Goal: Communication & Community: Answer question/provide support

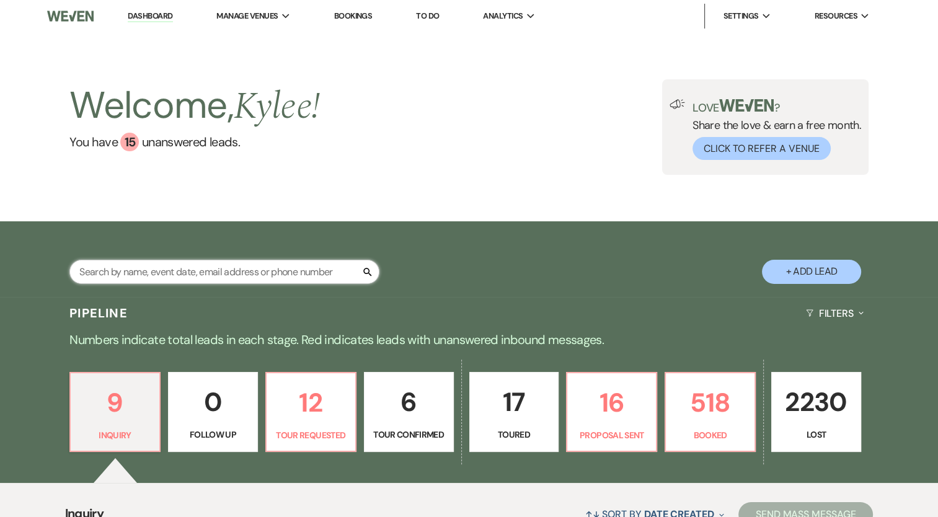
click at [309, 267] on input "text" at bounding box center [224, 272] width 310 height 24
type input "harmony"
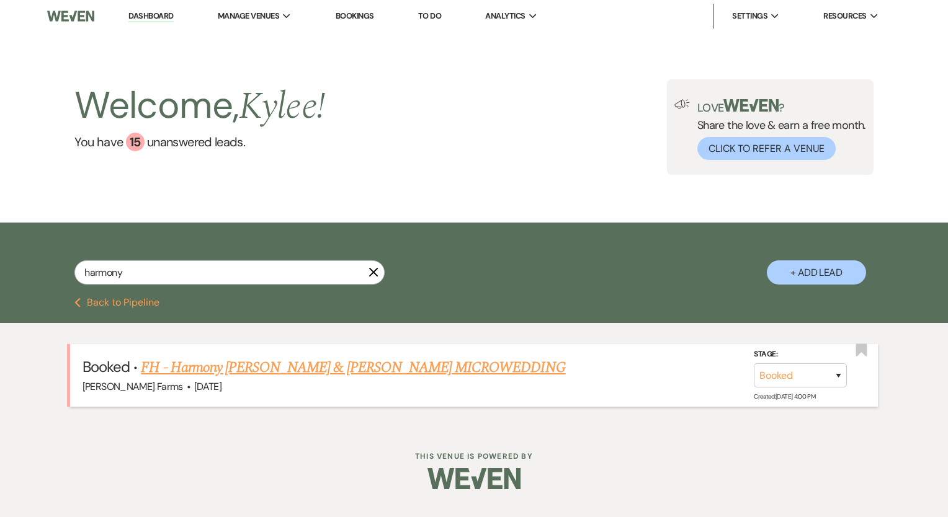
click at [341, 366] on link "FH - Harmony [PERSON_NAME] & [PERSON_NAME] MICROWEDDING" at bounding box center [353, 368] width 424 height 22
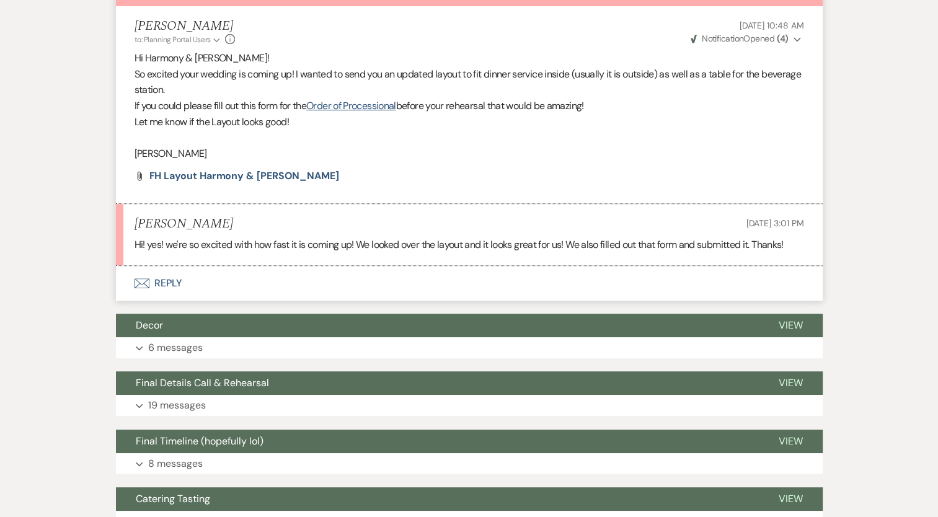
scroll to position [541, 0]
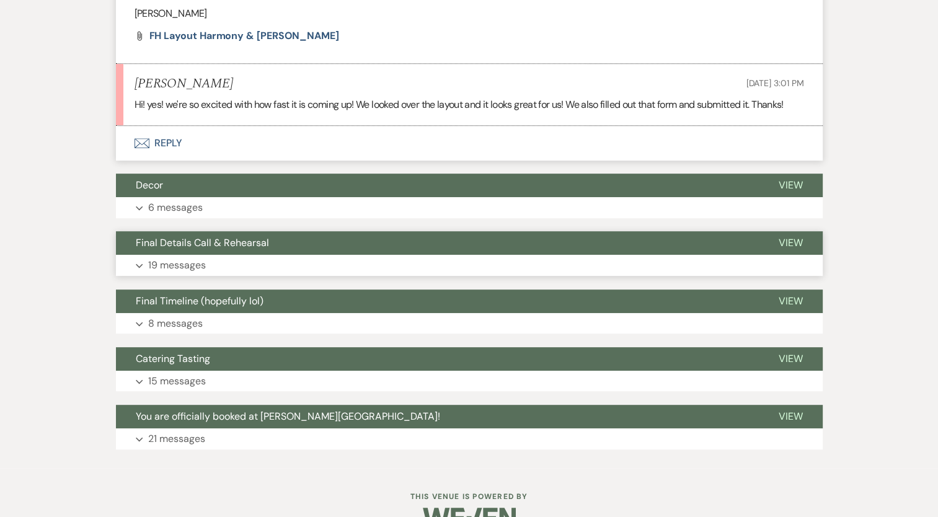
click at [195, 257] on p "19 messages" at bounding box center [177, 265] width 58 height 16
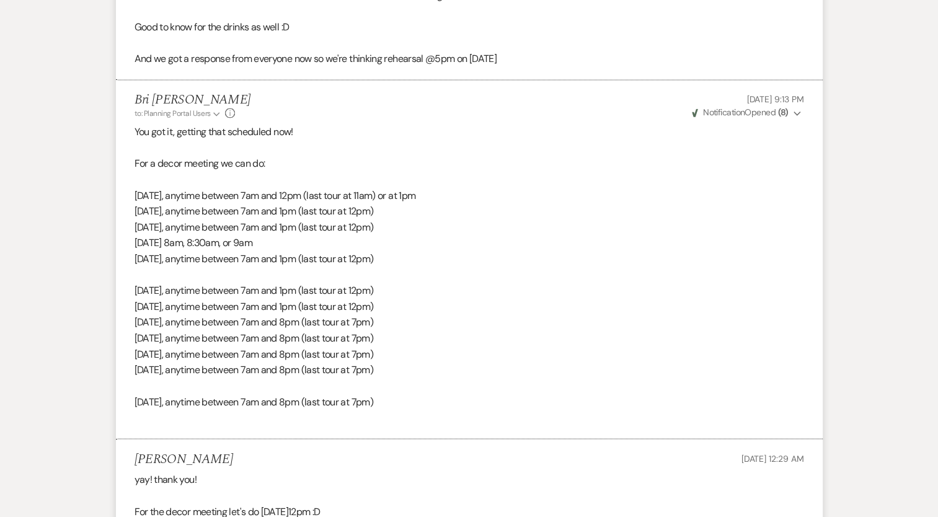
scroll to position [1968, 0]
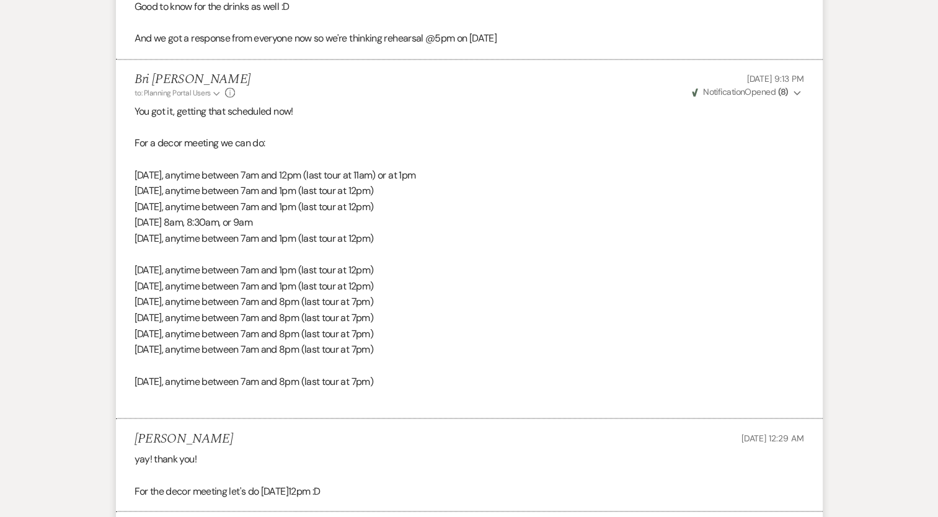
drag, startPoint x: 433, startPoint y: 22, endPoint x: 541, endPoint y: 22, distance: 107.3
click at [541, 30] on p "And we got a response from everyone now so we're thinking rehearsal @5pm on Sep…" at bounding box center [470, 38] width 670 height 16
drag, startPoint x: 541, startPoint y: 22, endPoint x: 451, endPoint y: 31, distance: 89.7
click at [518, 30] on p "And we got a response from everyone now so we're thinking rehearsal @5pm on Sep…" at bounding box center [470, 38] width 670 height 16
click at [432, 30] on p "And we got a response from everyone now so we're thinking rehearsal @5pm on Sep…" at bounding box center [470, 38] width 670 height 16
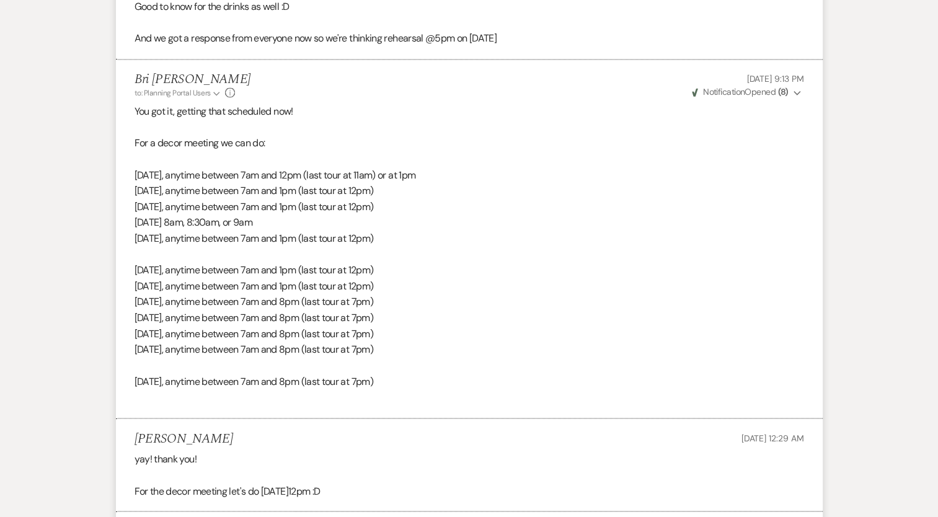
drag, startPoint x: 428, startPoint y: 25, endPoint x: 546, endPoint y: 24, distance: 117.8
click at [546, 30] on p "And we got a response from everyone now so we're thinking rehearsal @5pm on Sep…" at bounding box center [470, 38] width 670 height 16
copy p "@5pm on September 24th"
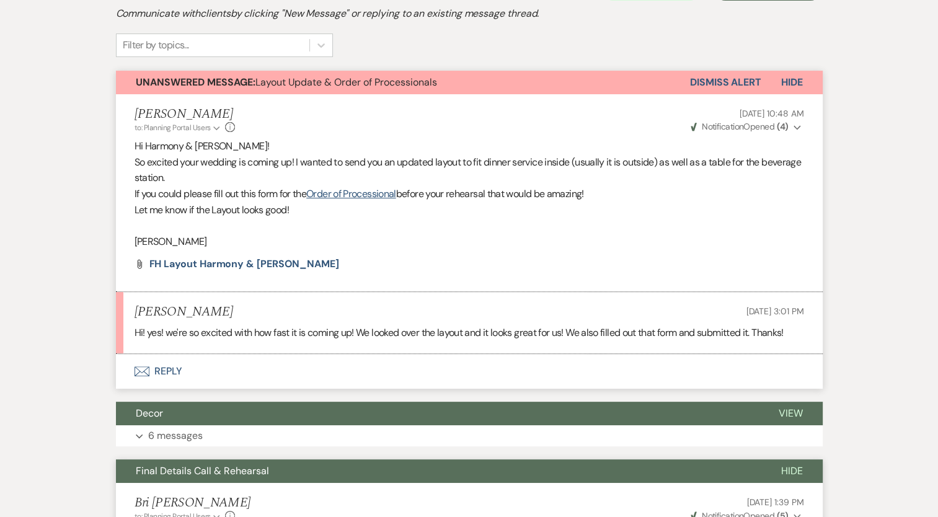
scroll to position [479, 0]
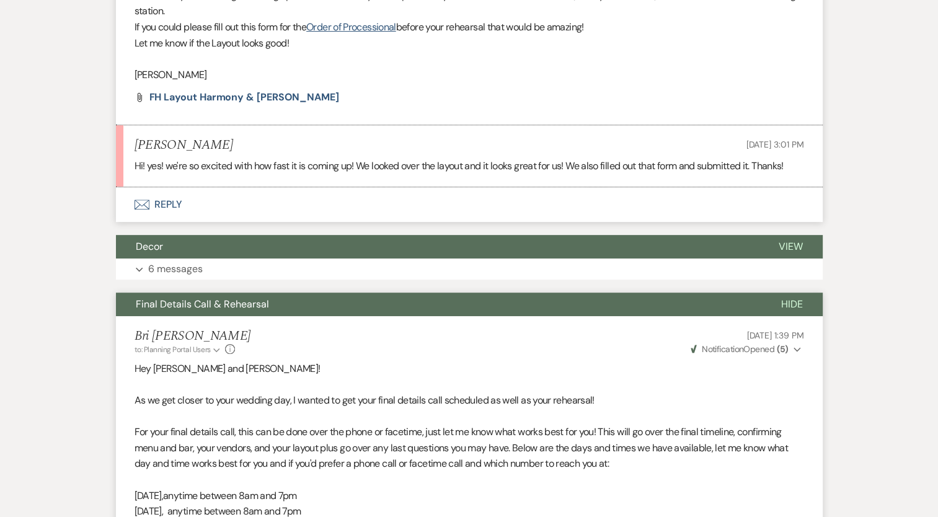
click at [171, 187] on button "Envelope Reply" at bounding box center [469, 204] width 707 height 35
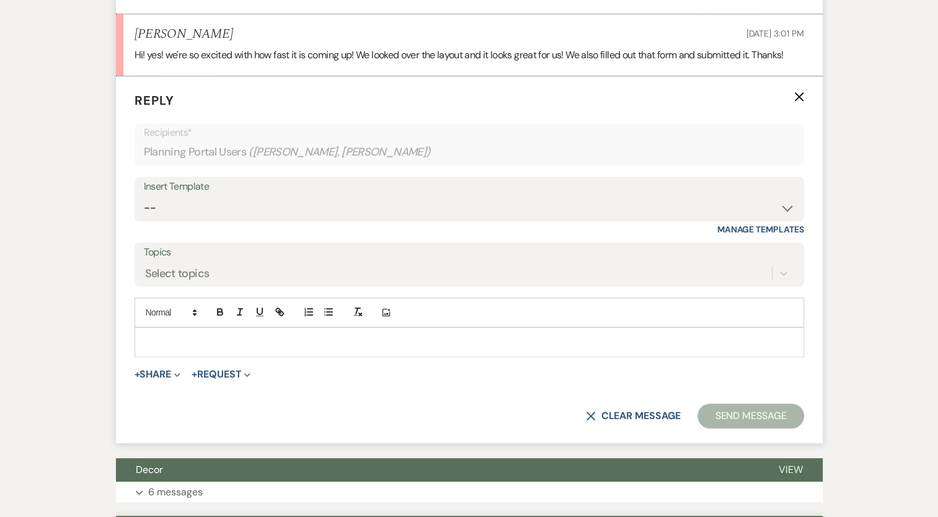
scroll to position [816, 0]
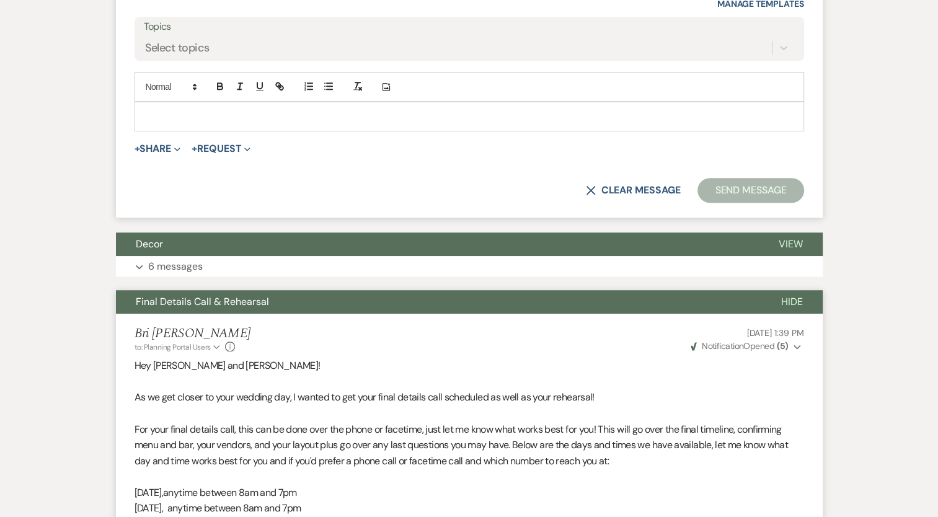
click at [242, 110] on p at bounding box center [469, 117] width 650 height 14
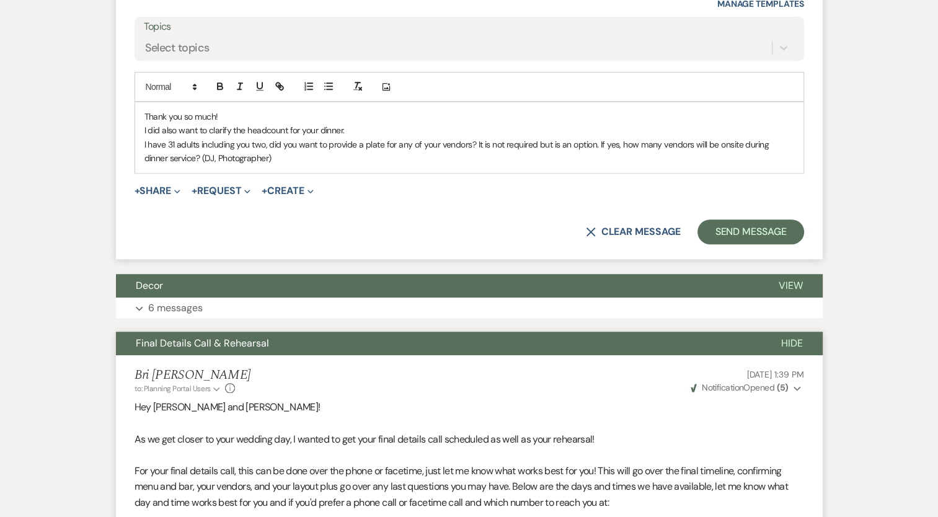
click at [180, 138] on p "I have 31 adults including you two, did you want to provide a plate for any of …" at bounding box center [469, 152] width 650 height 28
click at [203, 138] on p "I have 31 adults including you two, did you want to provide a plate for any of …" at bounding box center [469, 152] width 650 height 28
click at [300, 139] on div "Thank you so much! I did also want to clarify the headcount for your dinner. I …" at bounding box center [469, 137] width 669 height 71
click at [744, 220] on button "Send Message" at bounding box center [751, 232] width 106 height 25
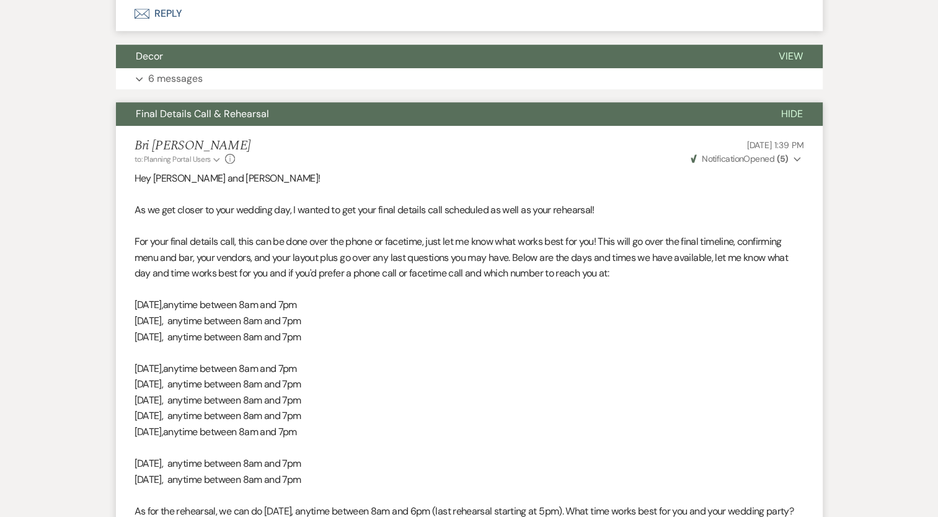
scroll to position [963, 0]
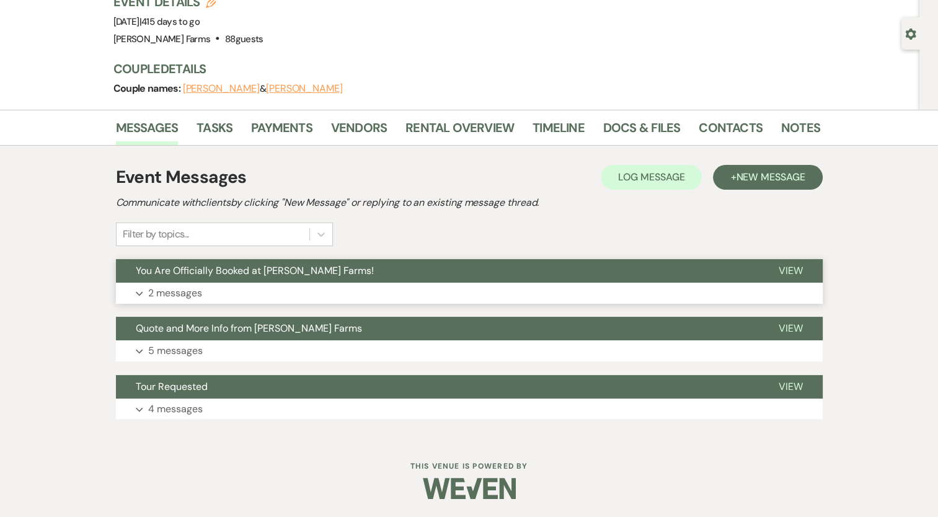
click at [173, 294] on p "2 messages" at bounding box center [175, 293] width 54 height 16
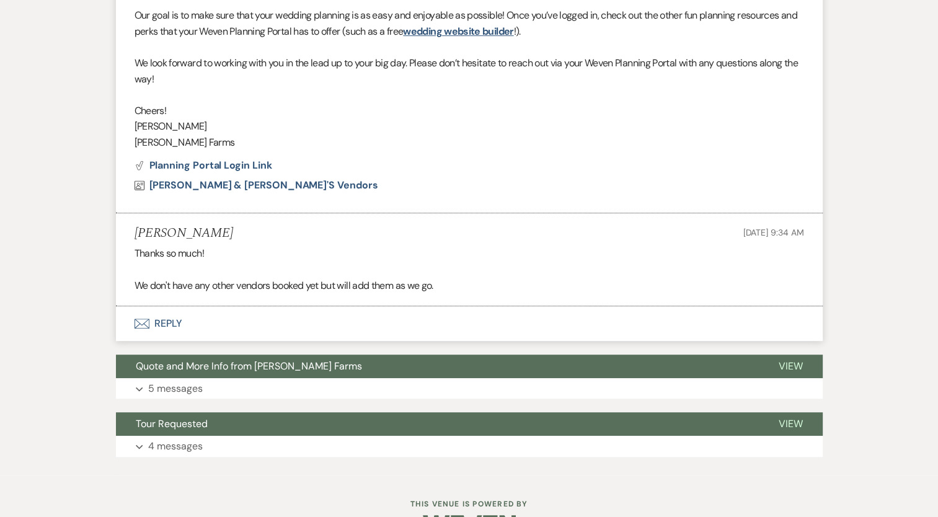
scroll to position [636, 0]
click at [172, 319] on button "Envelope Reply" at bounding box center [469, 323] width 707 height 35
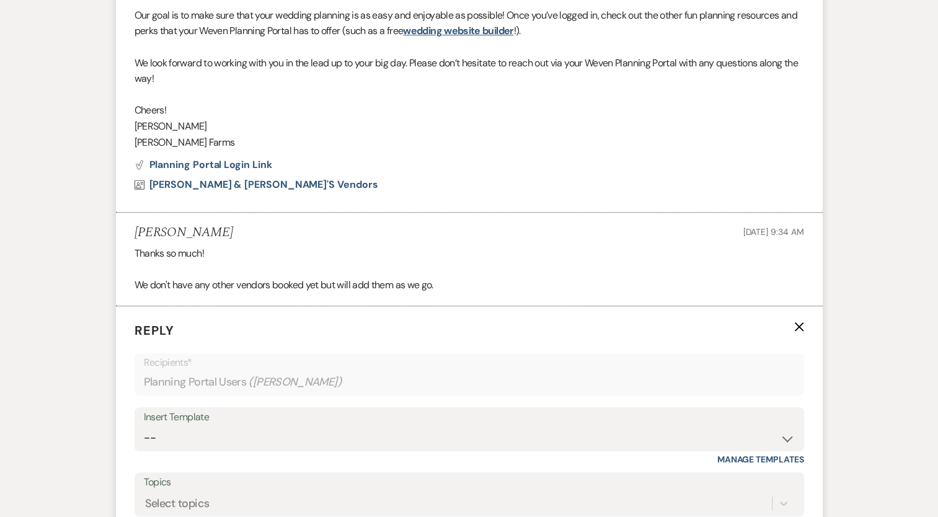
scroll to position [1006, 0]
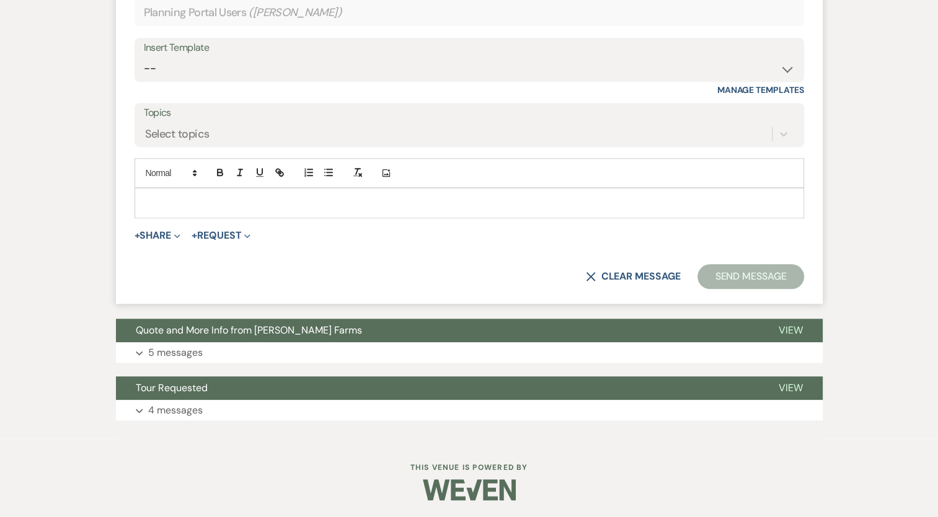
click at [213, 208] on p at bounding box center [469, 203] width 650 height 14
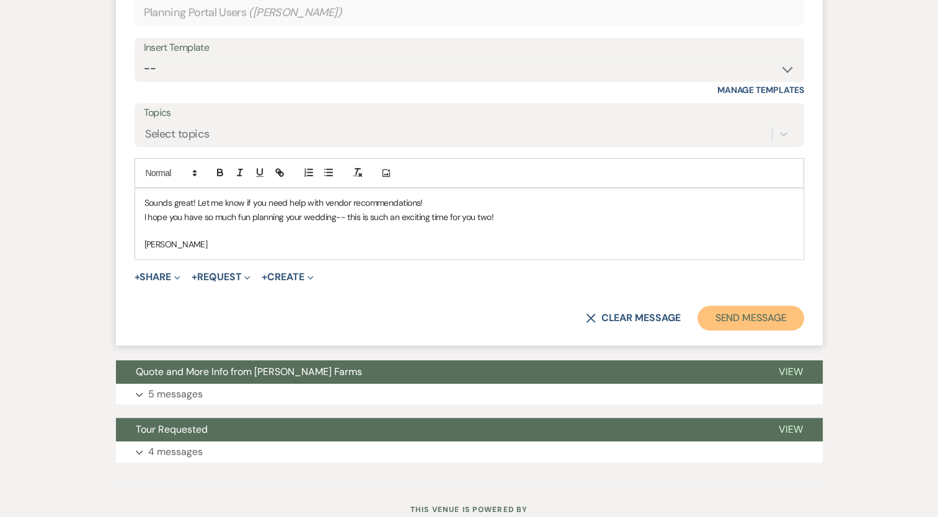
click at [753, 316] on button "Send Message" at bounding box center [751, 318] width 106 height 25
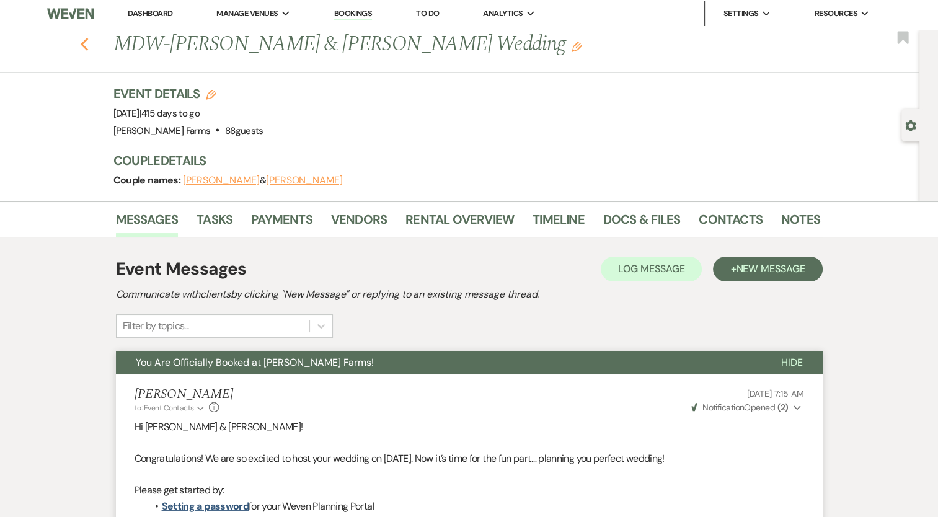
scroll to position [0, 0]
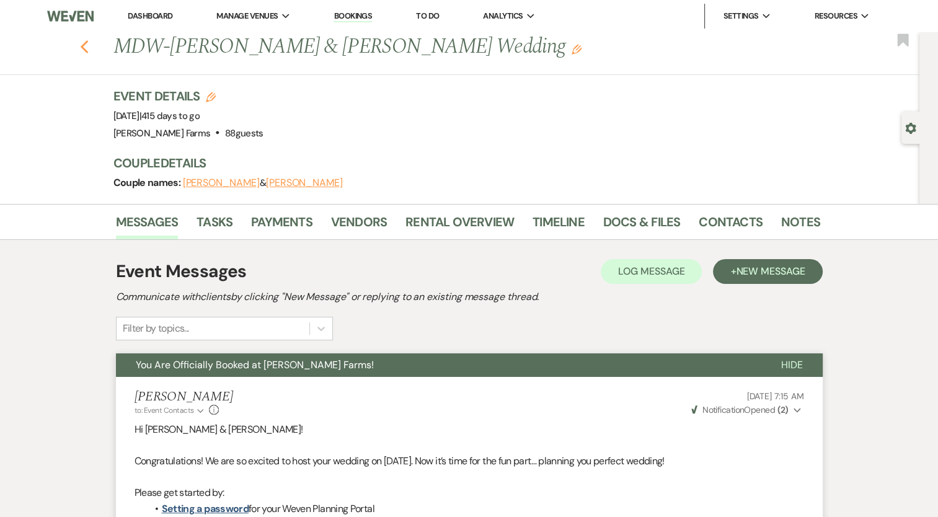
click at [86, 48] on use "button" at bounding box center [84, 47] width 8 height 14
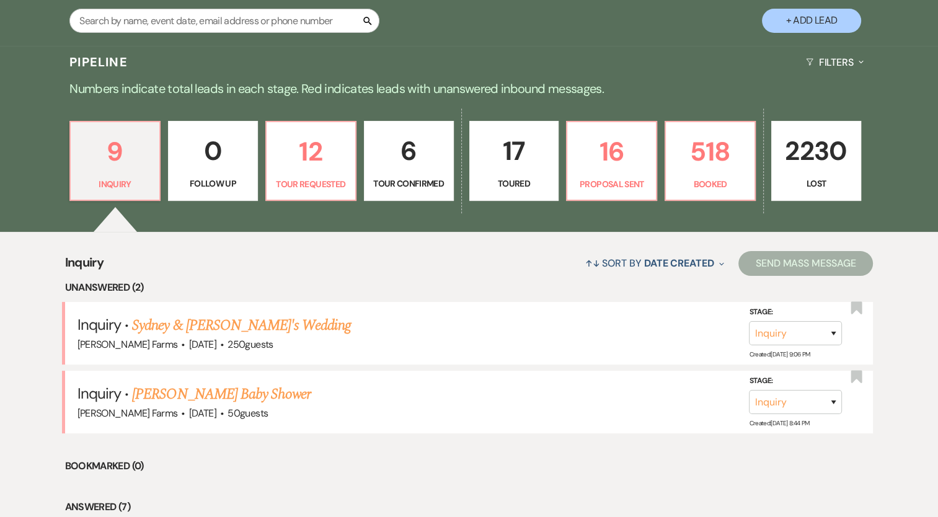
scroll to position [205, 0]
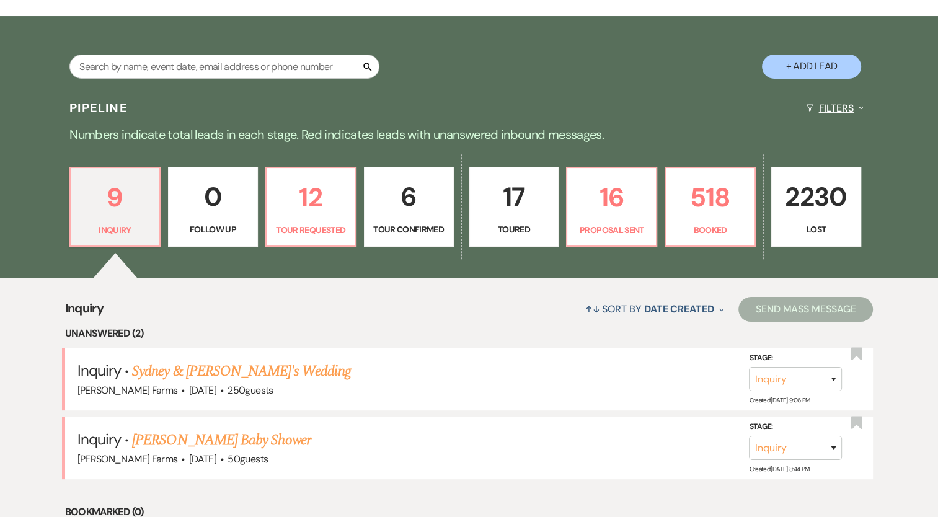
click at [818, 105] on button "Filters Expand" at bounding box center [835, 108] width 68 height 33
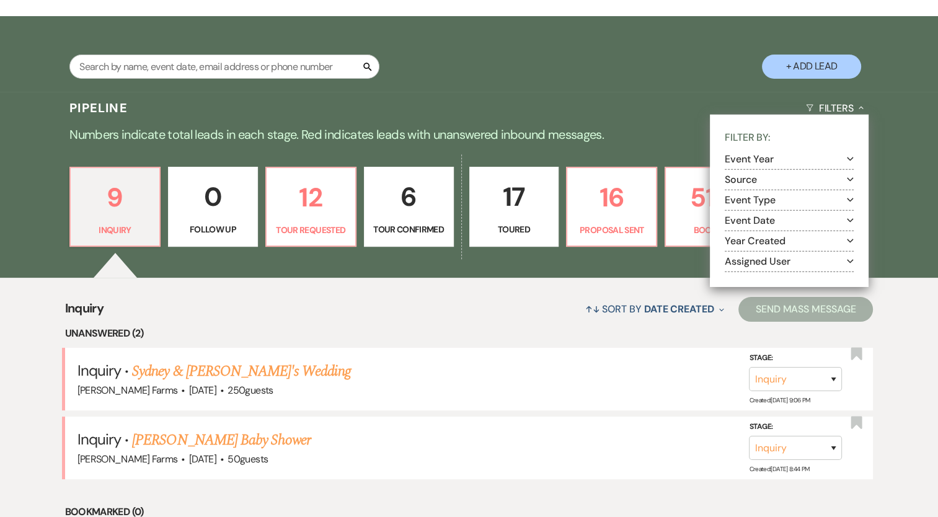
click at [792, 260] on button "Assigned User Expand" at bounding box center [789, 261] width 129 height 10
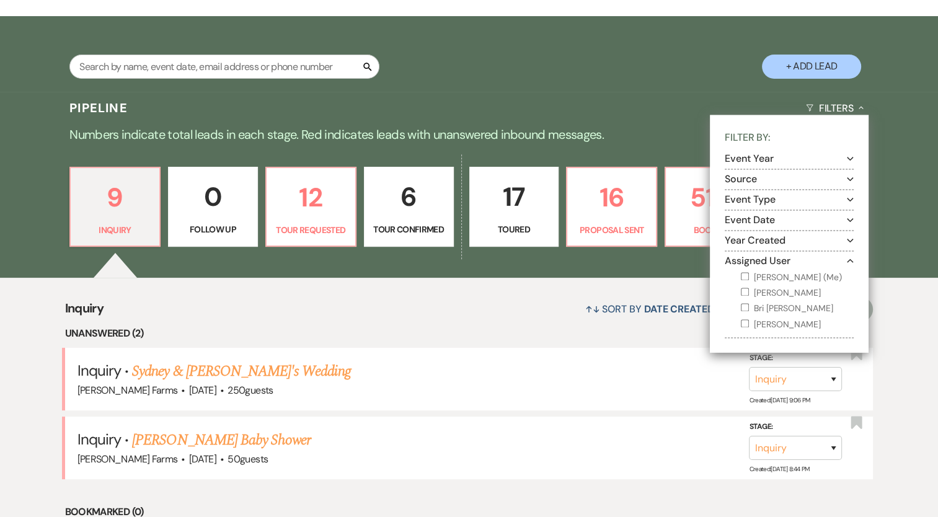
click at [739, 277] on div "[PERSON_NAME] (Me) [PERSON_NAME] [PERSON_NAME] [PERSON_NAME]" at bounding box center [795, 299] width 117 height 66
click at [745, 277] on input "[PERSON_NAME] (Me)" at bounding box center [745, 276] width 8 height 8
checkbox input "true"
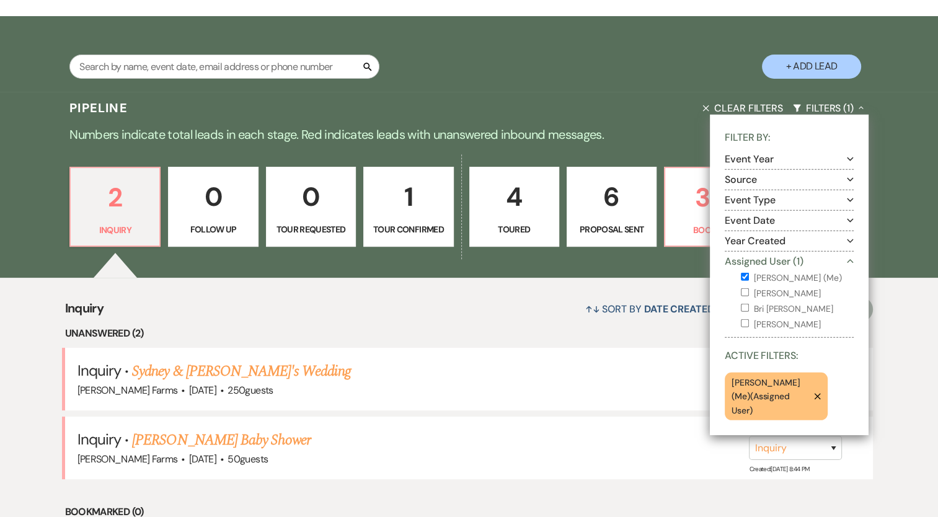
click at [625, 109] on div "Pipeline Clear Filters Filters (1) Collapse Filter By: Event Year Expand Source…" at bounding box center [469, 108] width 893 height 33
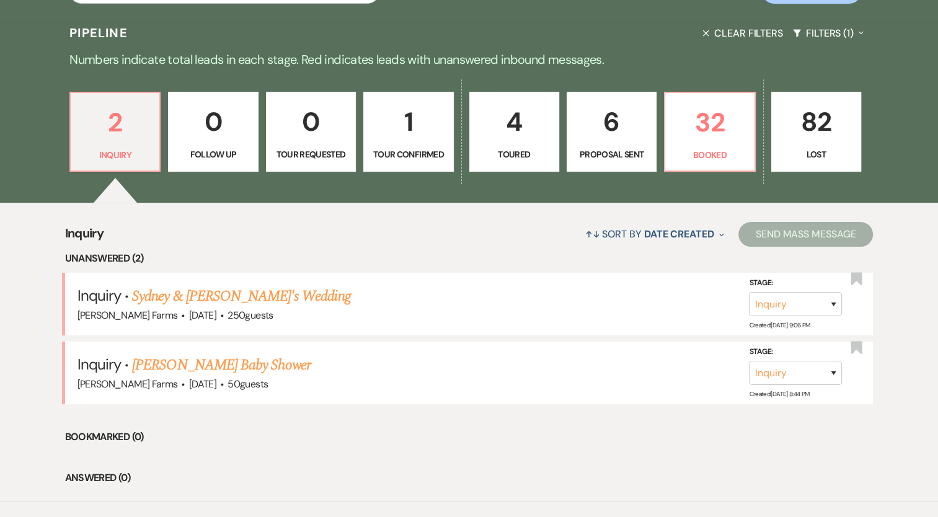
scroll to position [280, 0]
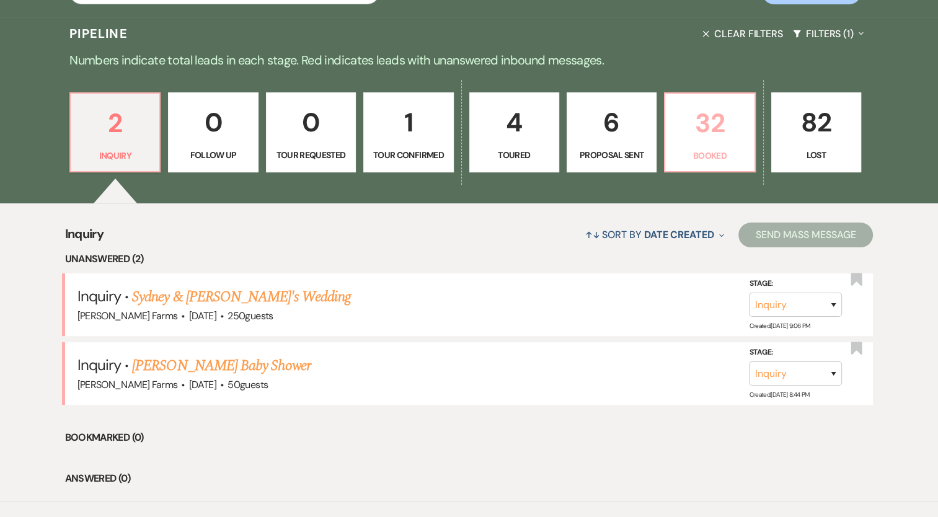
click at [706, 128] on p "32" at bounding box center [710, 123] width 74 height 42
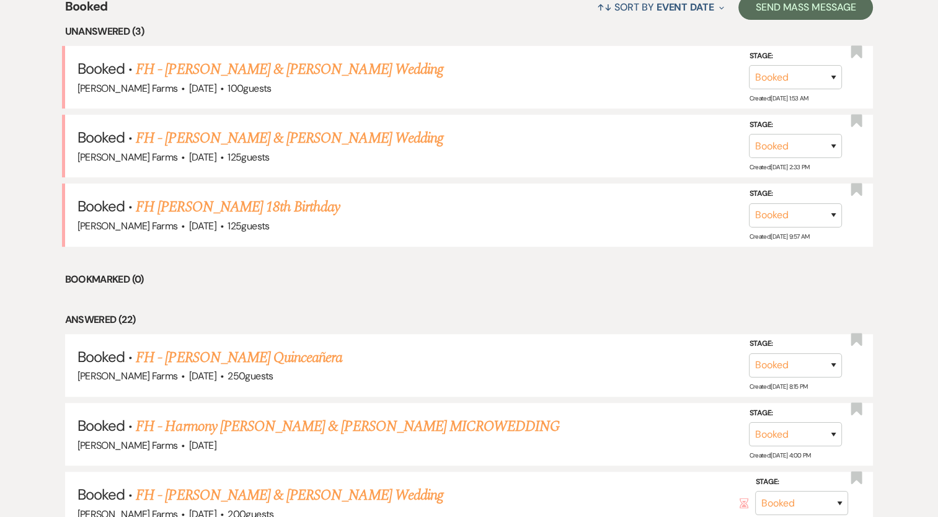
scroll to position [528, 0]
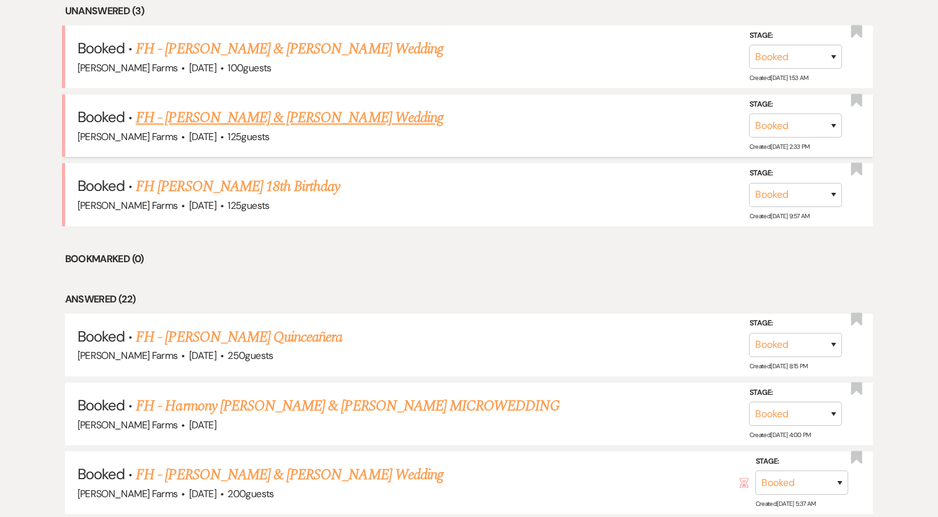
click at [360, 118] on link "FH - [PERSON_NAME] & [PERSON_NAME] Wedding" at bounding box center [290, 118] width 308 height 22
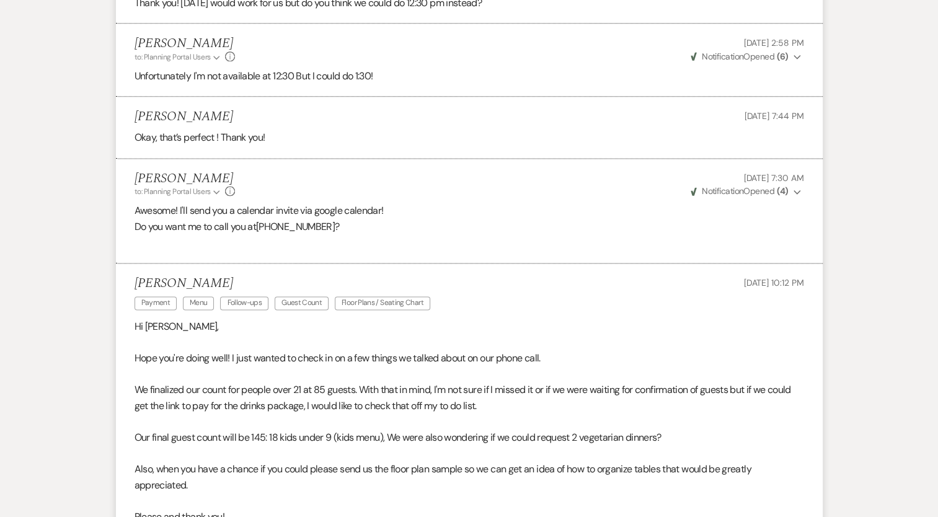
scroll to position [1862, 0]
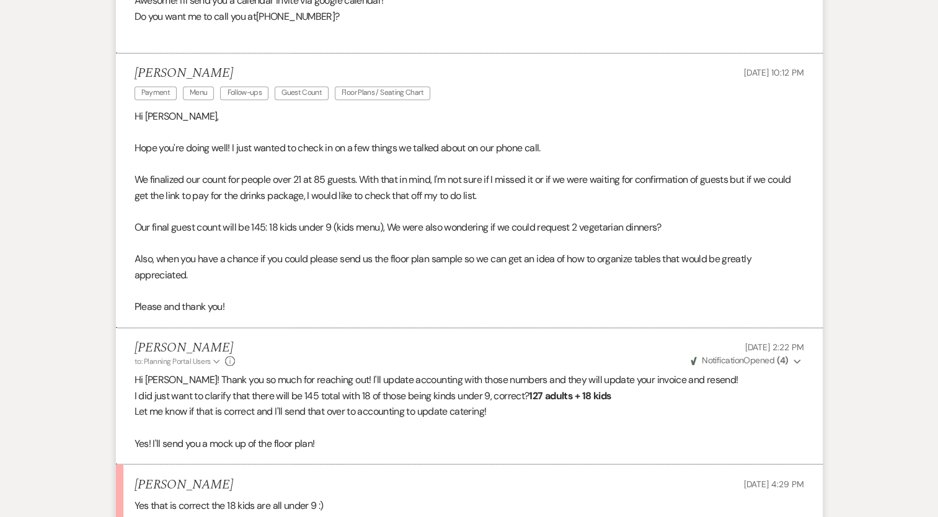
click at [198, 66] on h5 "[PERSON_NAME]" at bounding box center [286, 74] width 302 height 16
copy h5 "[PERSON_NAME]"
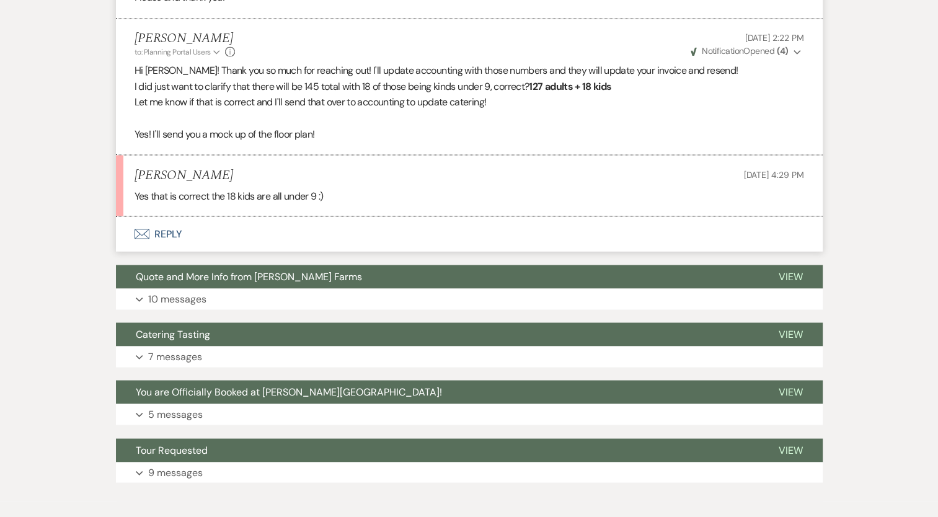
scroll to position [2172, 0]
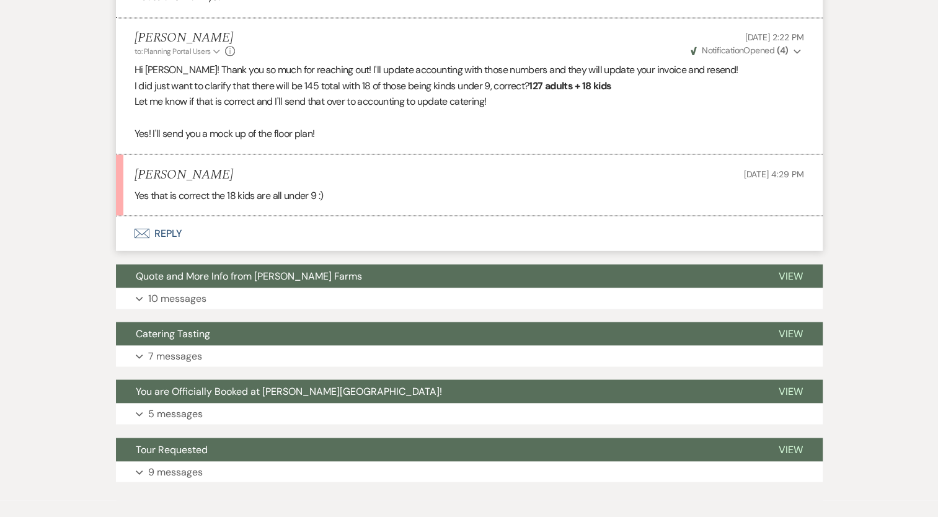
click at [207, 167] on h5 "[PERSON_NAME]" at bounding box center [184, 175] width 99 height 16
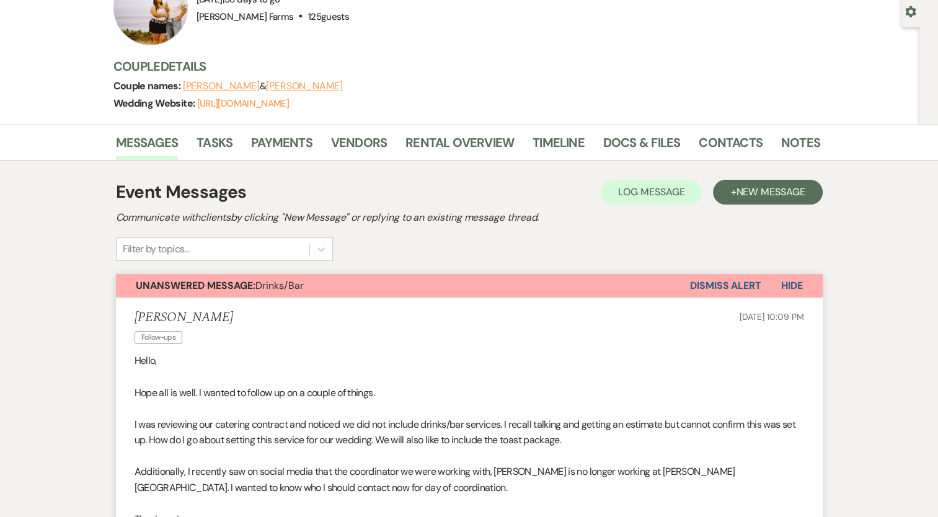
scroll to position [0, 0]
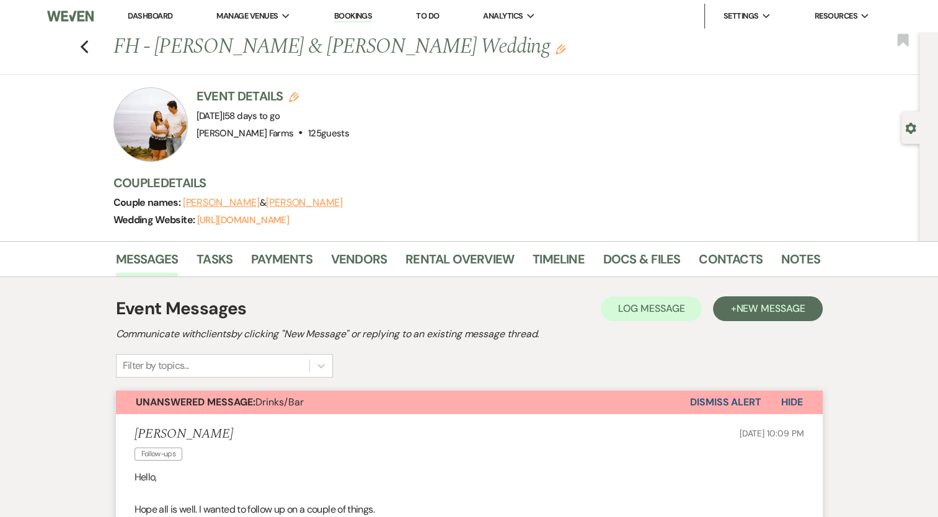
click at [256, 45] on h1 "FH - [PERSON_NAME] & [PERSON_NAME] Wedding Edit" at bounding box center [391, 47] width 556 height 30
copy h1 "[PERSON_NAME]"
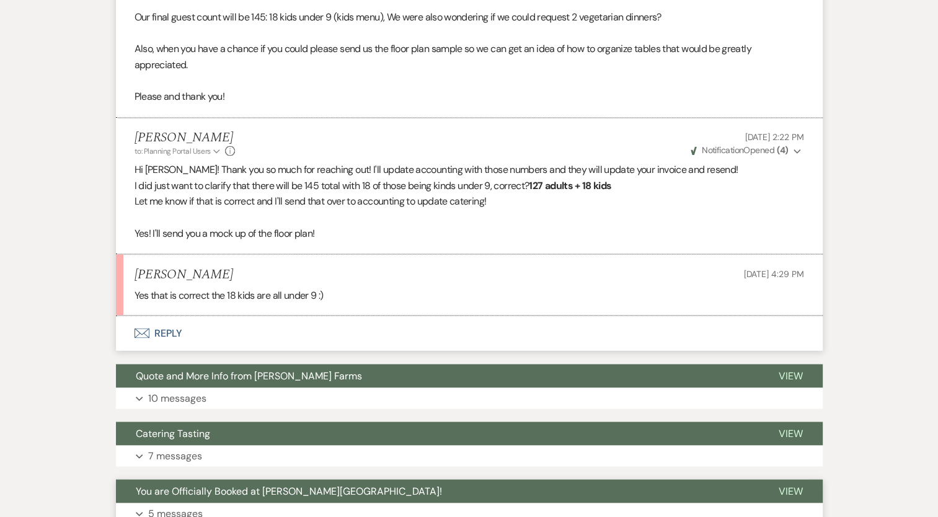
scroll to position [2217, 0]
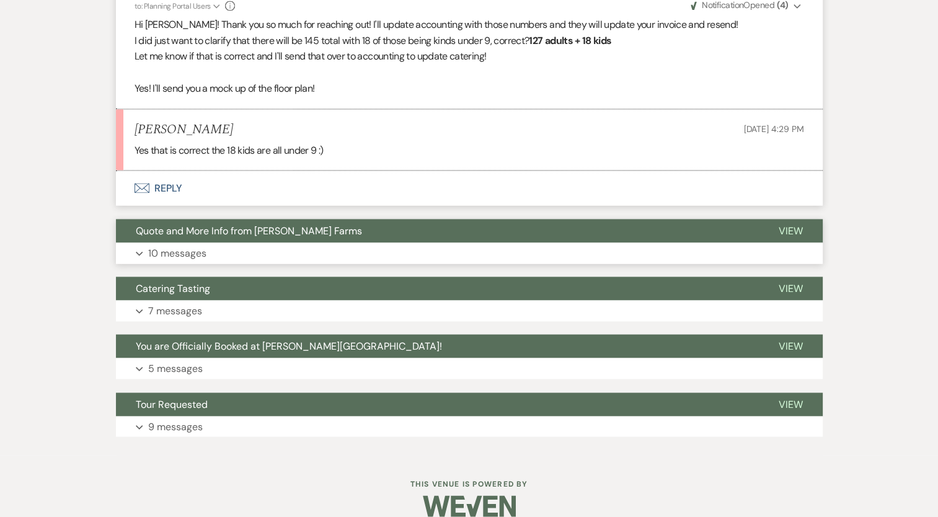
click at [197, 242] on button "Expand 10 messages" at bounding box center [469, 252] width 707 height 21
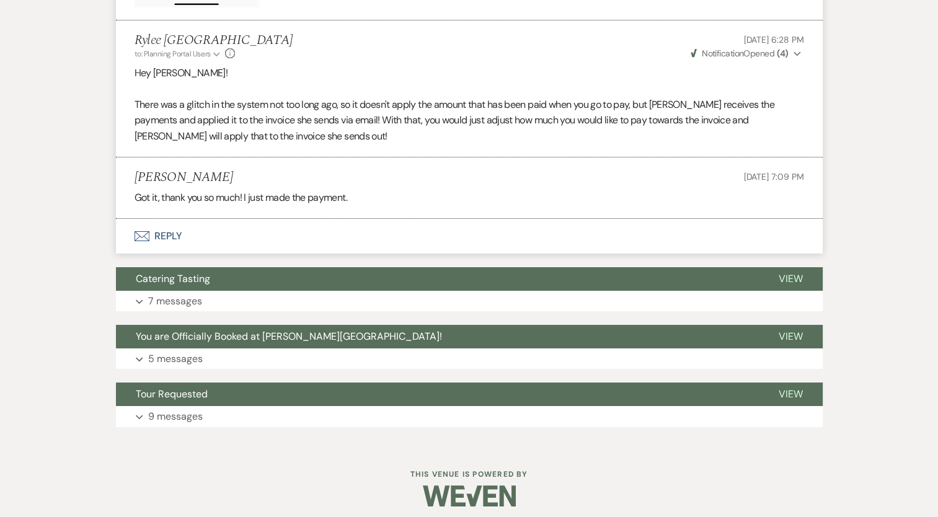
scroll to position [4673, 0]
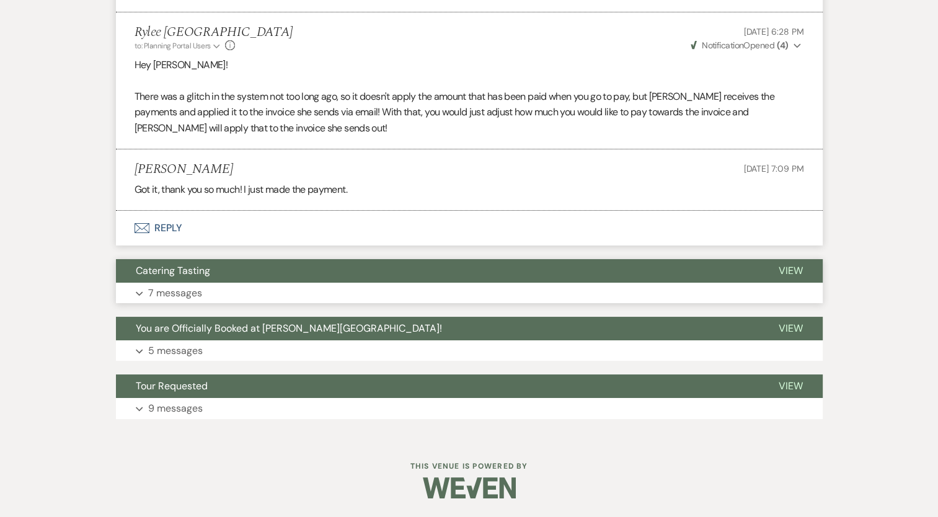
click at [172, 290] on p "7 messages" at bounding box center [175, 293] width 54 height 16
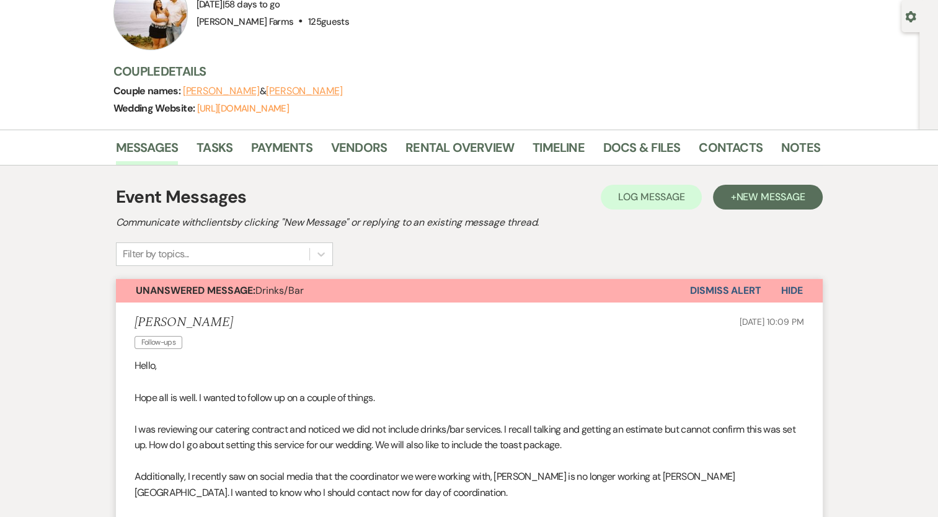
scroll to position [0, 0]
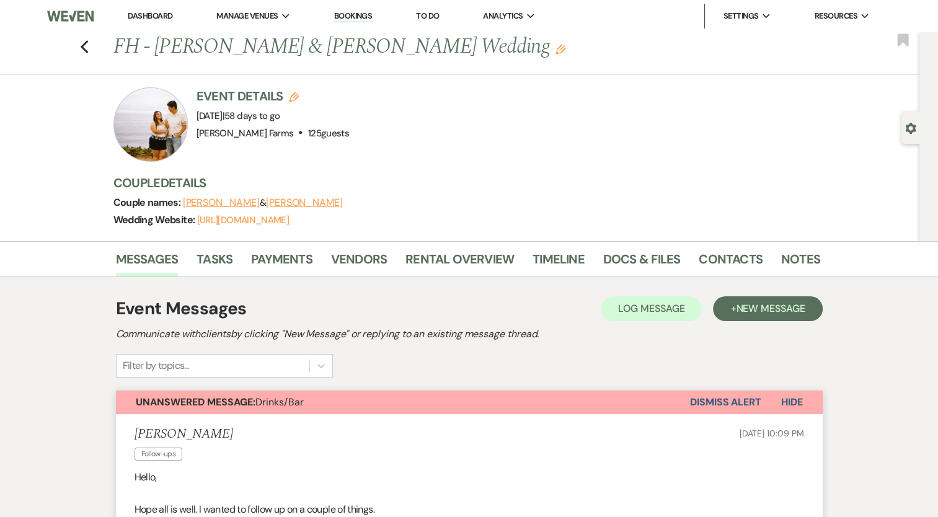
click at [424, 38] on h1 "FH - [PERSON_NAME] & [PERSON_NAME] Wedding Edit" at bounding box center [391, 47] width 556 height 30
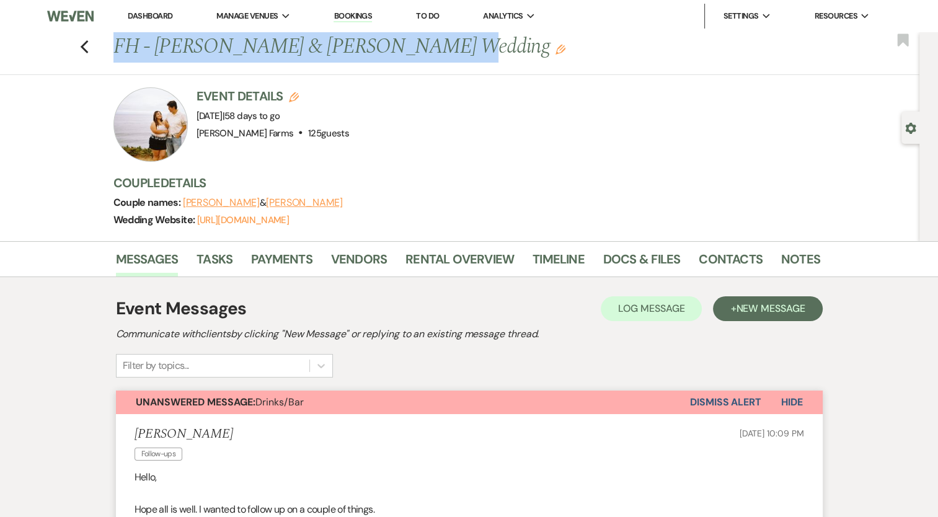
drag, startPoint x: 419, startPoint y: 41, endPoint x: 122, endPoint y: 54, distance: 298.0
click at [122, 54] on h1 "FH - [PERSON_NAME] & [PERSON_NAME] Wedding Edit" at bounding box center [391, 47] width 556 height 30
copy h1 "FH - [PERSON_NAME] & [PERSON_NAME]"
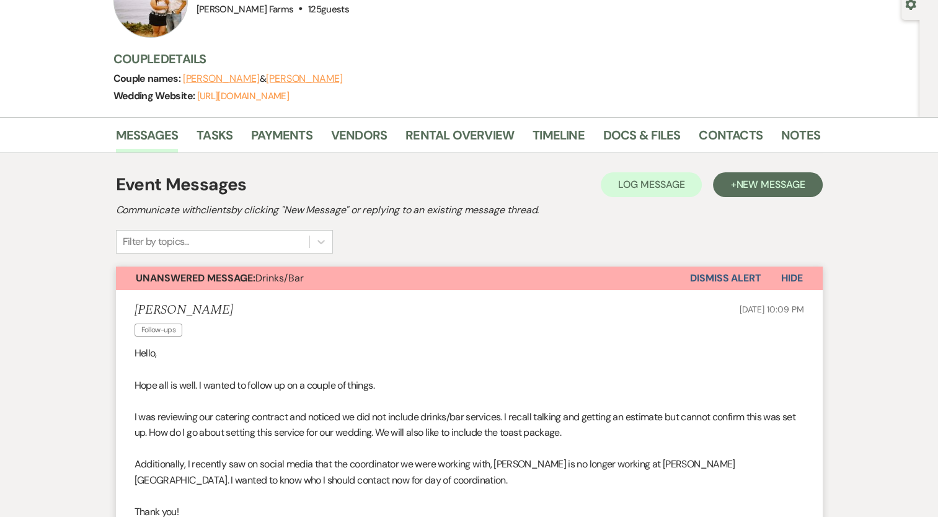
scroll to position [124, 0]
click at [796, 283] on span "Hide" at bounding box center [792, 278] width 22 height 13
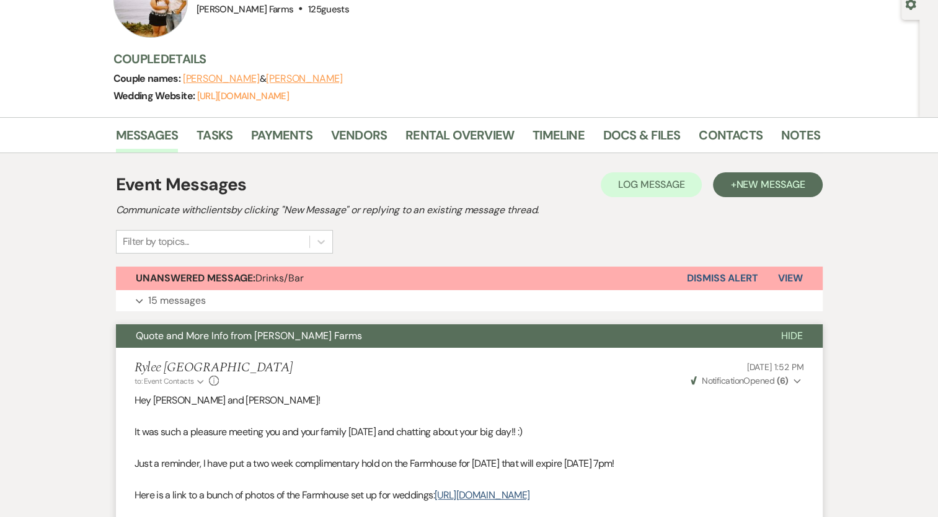
click at [785, 331] on span "Hide" at bounding box center [792, 335] width 22 height 13
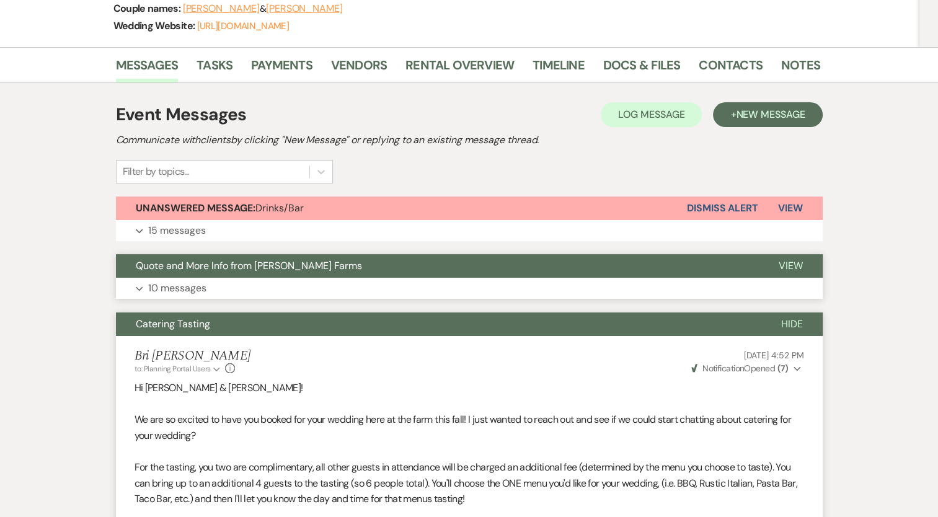
scroll to position [372, 0]
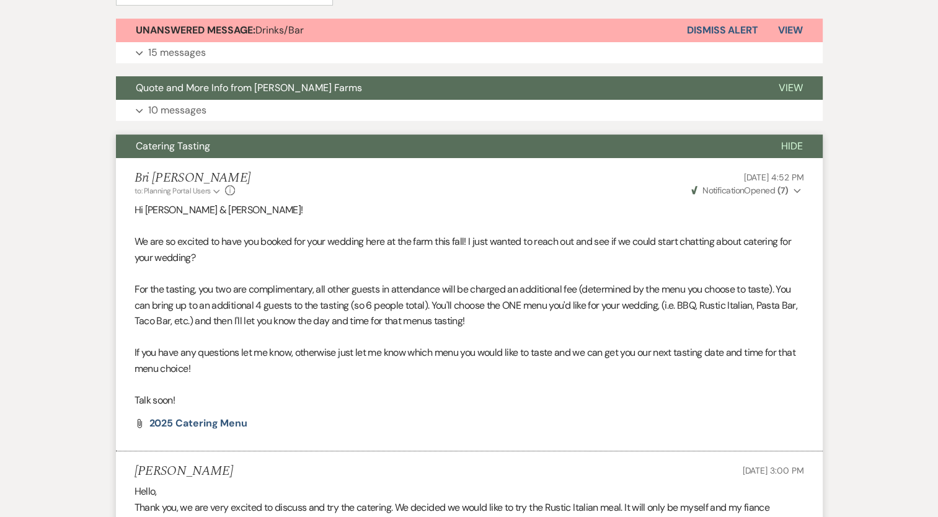
click at [809, 148] on button "Hide" at bounding box center [792, 147] width 61 height 24
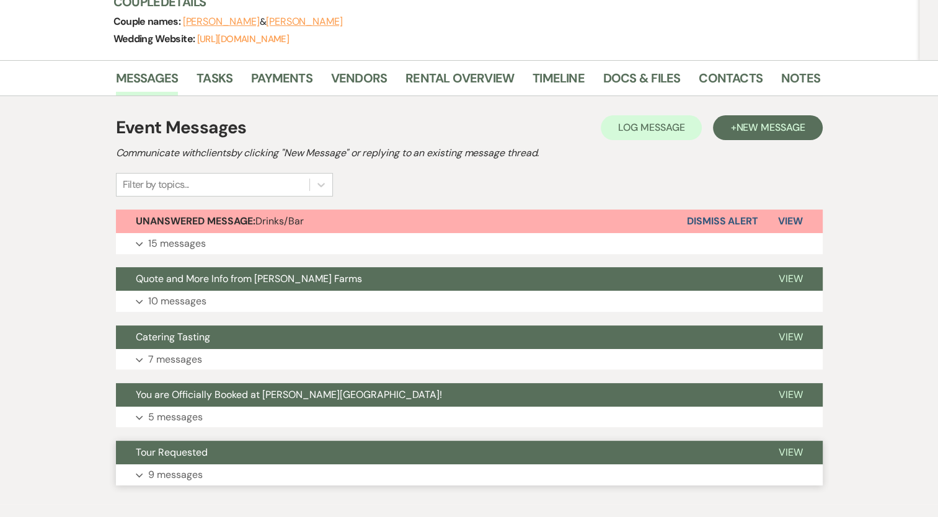
scroll to position [247, 0]
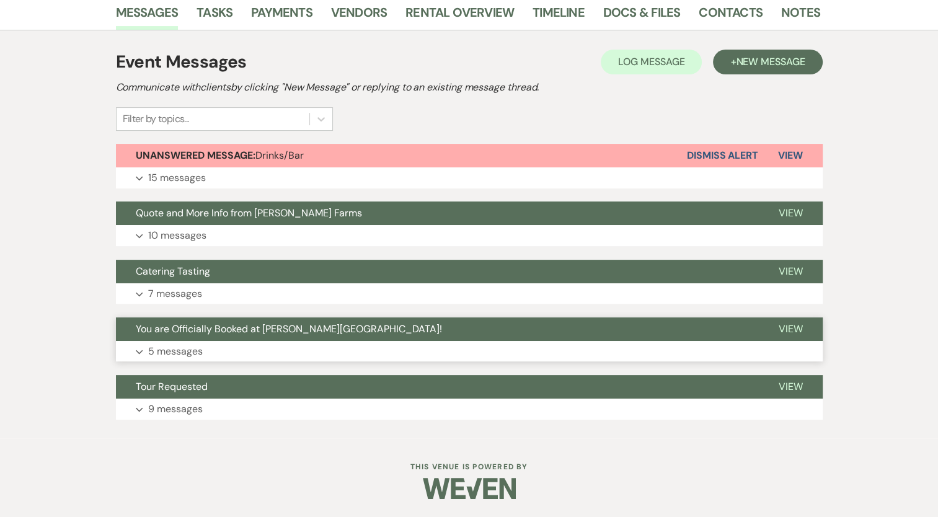
click at [171, 344] on p "5 messages" at bounding box center [175, 352] width 55 height 16
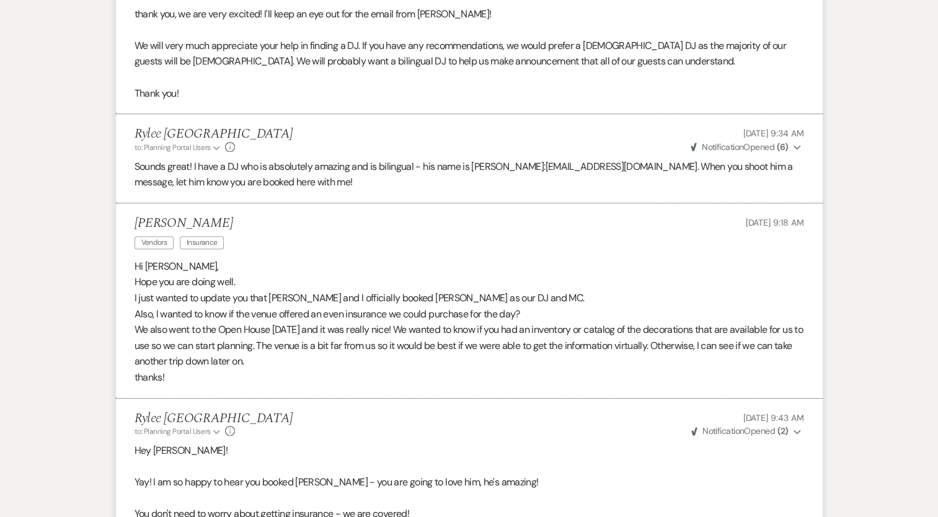
scroll to position [886, 0]
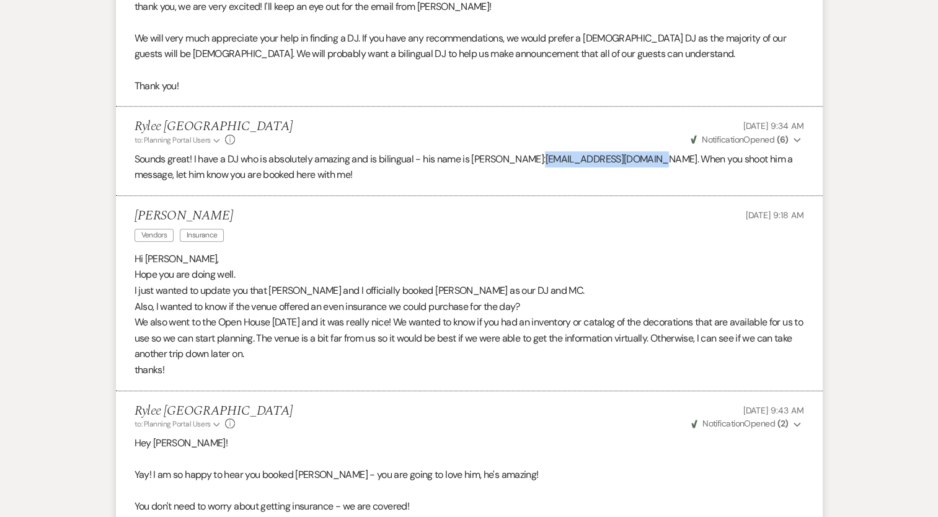
drag, startPoint x: 521, startPoint y: 159, endPoint x: 633, endPoint y: 162, distance: 112.3
click at [633, 162] on p "Sounds great! I have a DJ who is absolutely amazing and is bilingual - his name…" at bounding box center [470, 167] width 670 height 32
copy span "[EMAIL_ADDRESS][DOMAIN_NAME]"
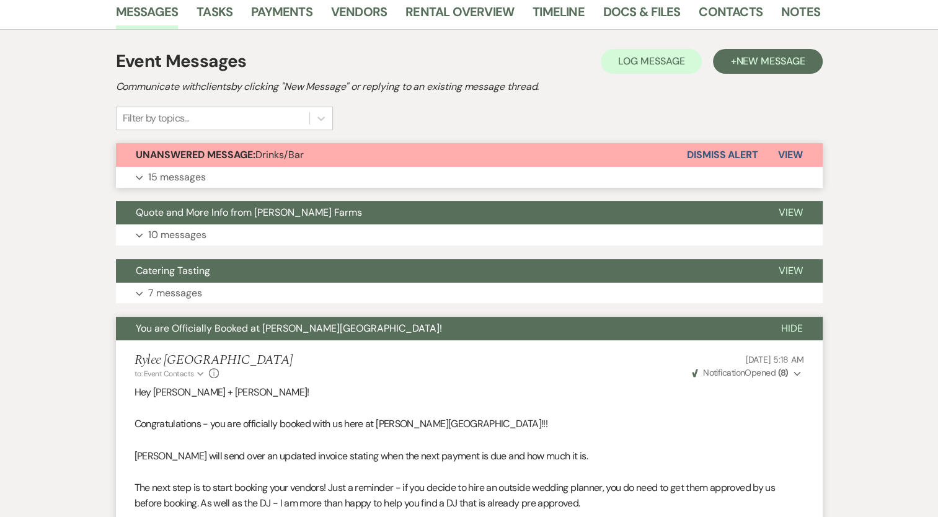
scroll to position [248, 0]
click at [177, 178] on p "15 messages" at bounding box center [177, 177] width 58 height 16
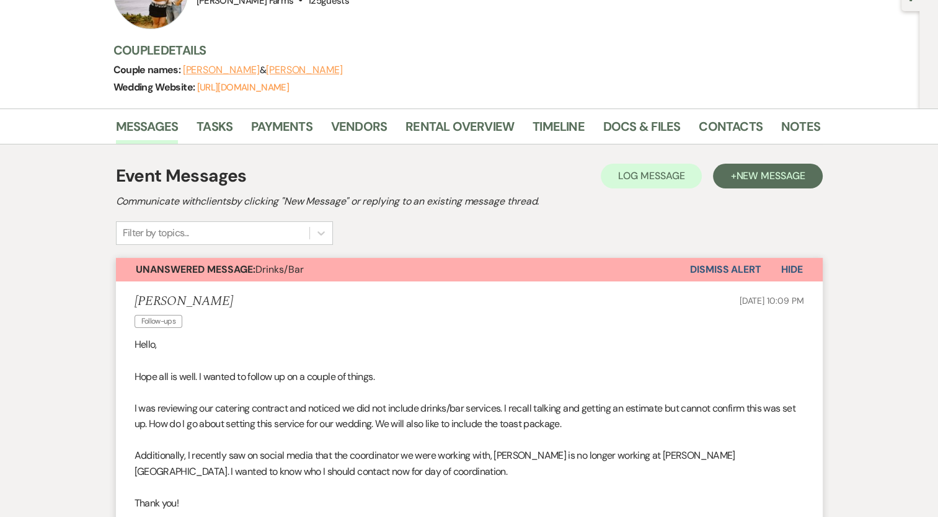
scroll to position [124, 0]
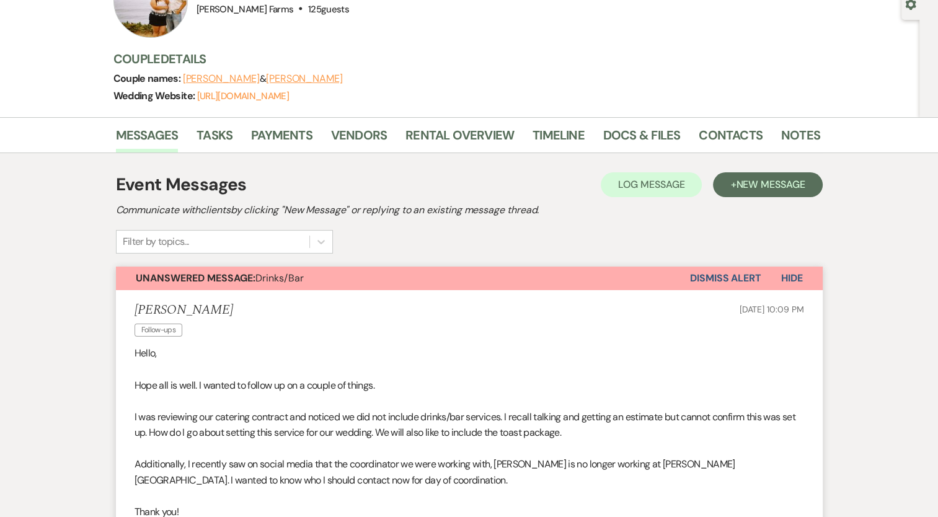
click at [791, 272] on span "Hide" at bounding box center [792, 278] width 22 height 13
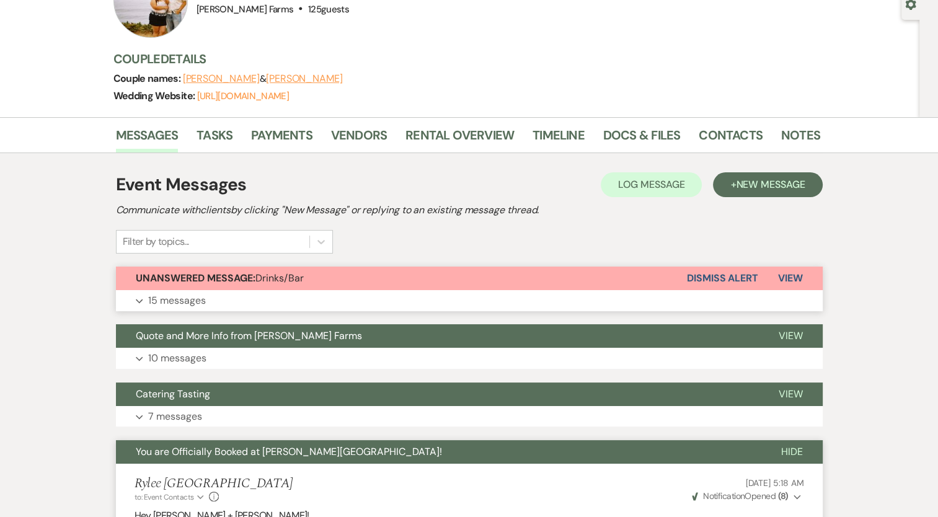
click at [796, 277] on span "View" at bounding box center [790, 278] width 25 height 13
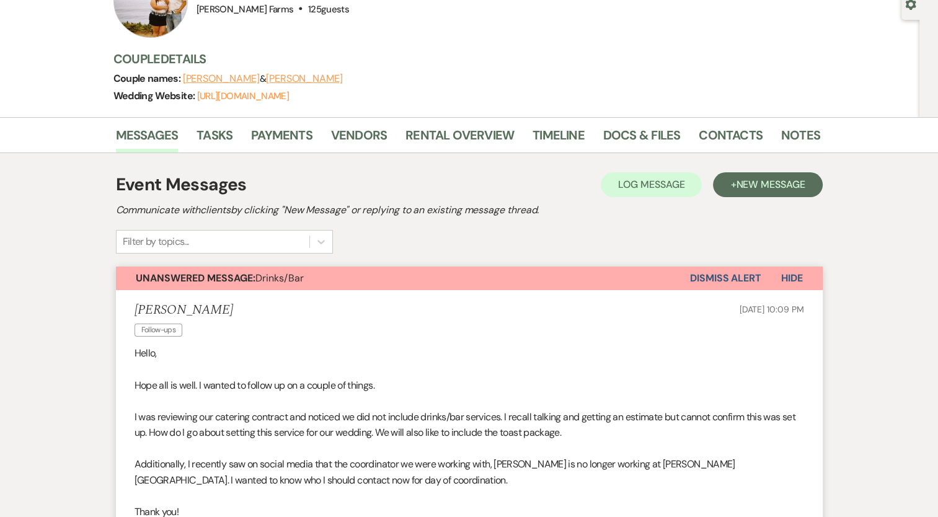
click at [736, 274] on button "Dismiss Alert" at bounding box center [725, 279] width 71 height 24
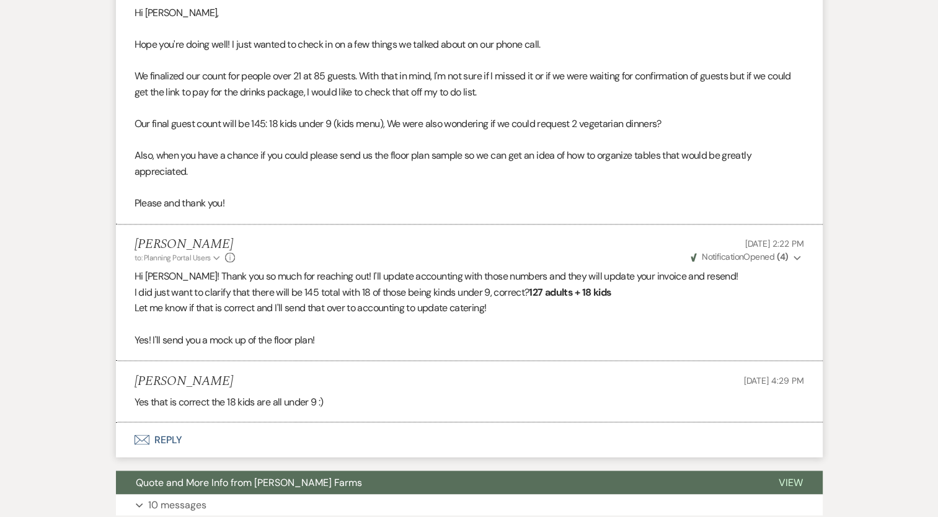
scroll to position [1985, 0]
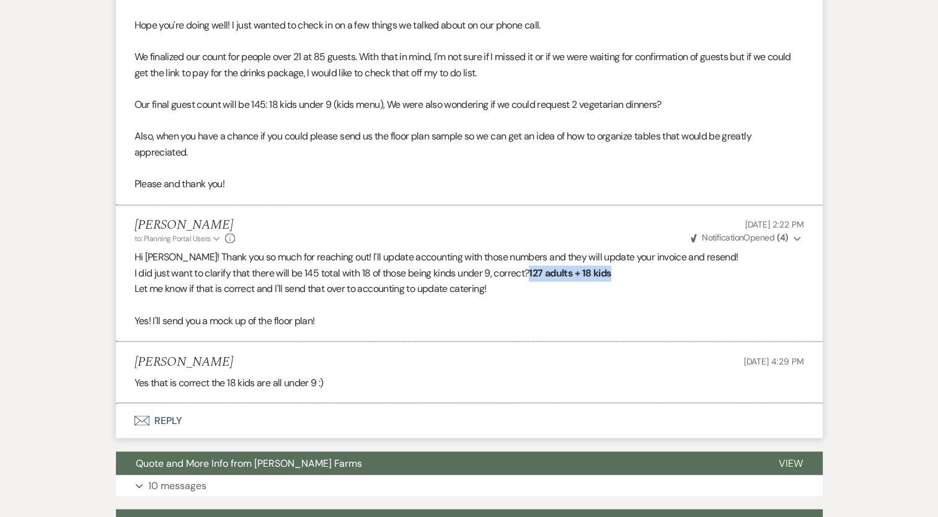
drag, startPoint x: 536, startPoint y: 258, endPoint x: 622, endPoint y: 259, distance: 86.2
click at [622, 265] on p "I did just want to clarify that there will be 145 total with 18 of those being …" at bounding box center [470, 273] width 670 height 16
copy strong "127 adults + 18 kids"
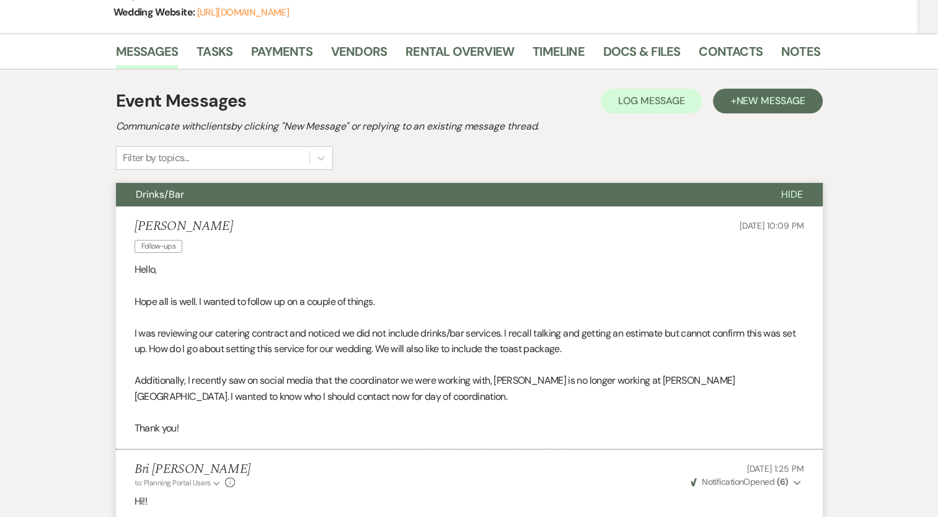
scroll to position [0, 0]
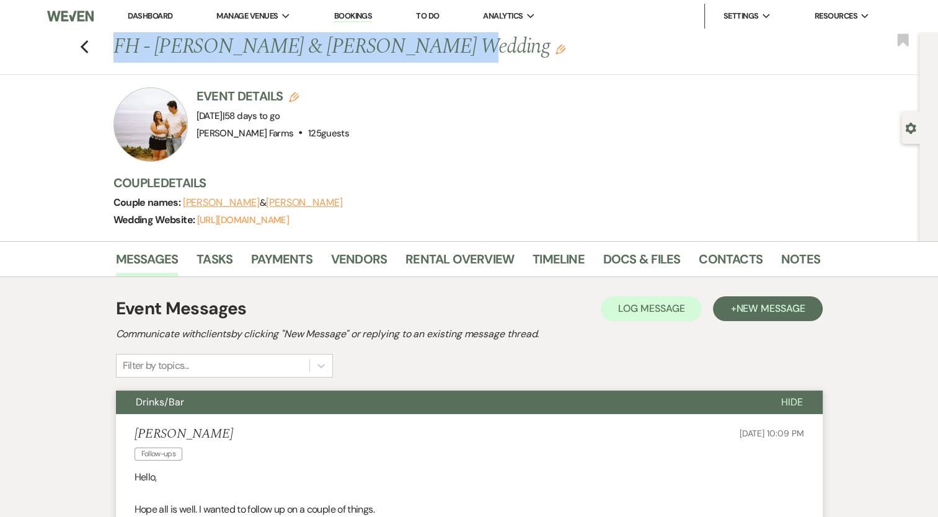
drag, startPoint x: 122, startPoint y: 43, endPoint x: 419, endPoint y: 44, distance: 297.1
click at [419, 44] on h1 "FH - [PERSON_NAME] & [PERSON_NAME] Wedding Edit" at bounding box center [391, 47] width 556 height 30
copy h1 "FH - [PERSON_NAME] & [PERSON_NAME]"
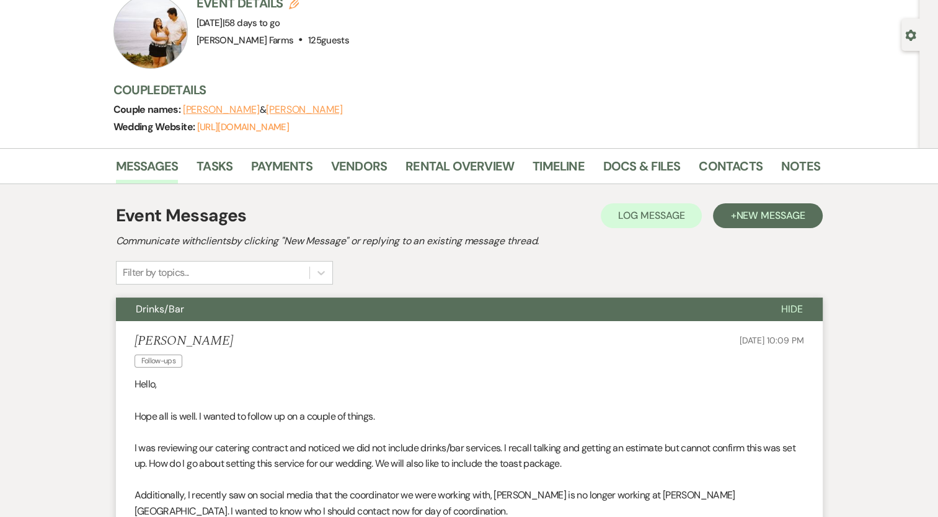
scroll to position [186, 0]
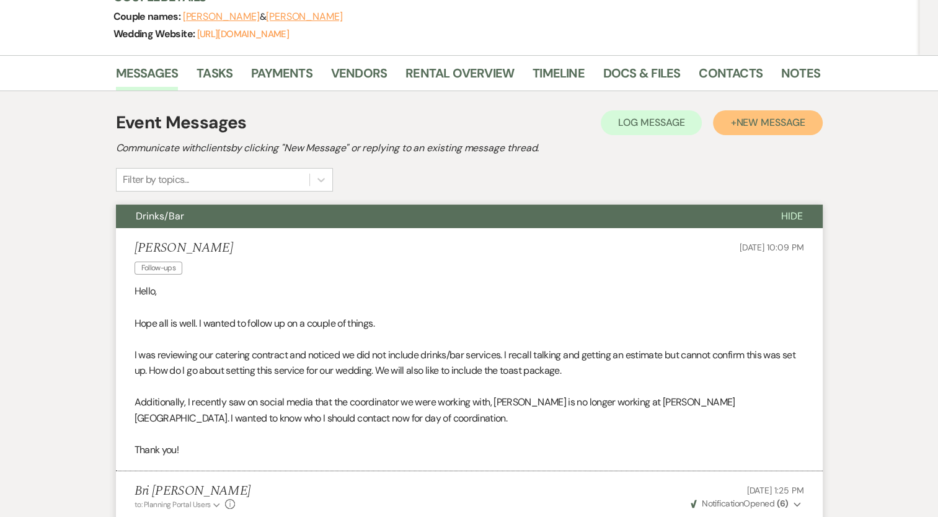
click at [769, 128] on span "New Message" at bounding box center [770, 122] width 69 height 13
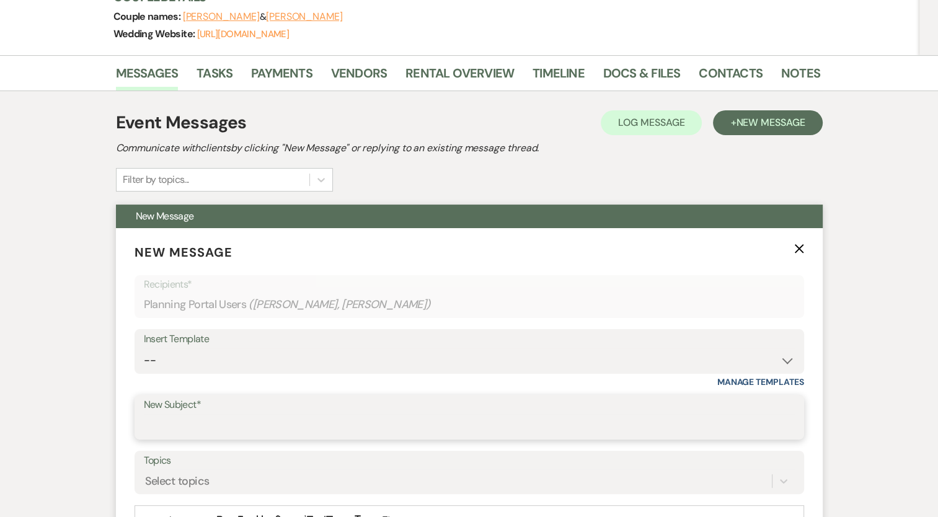
click at [189, 426] on input "New Subject*" at bounding box center [469, 426] width 651 height 24
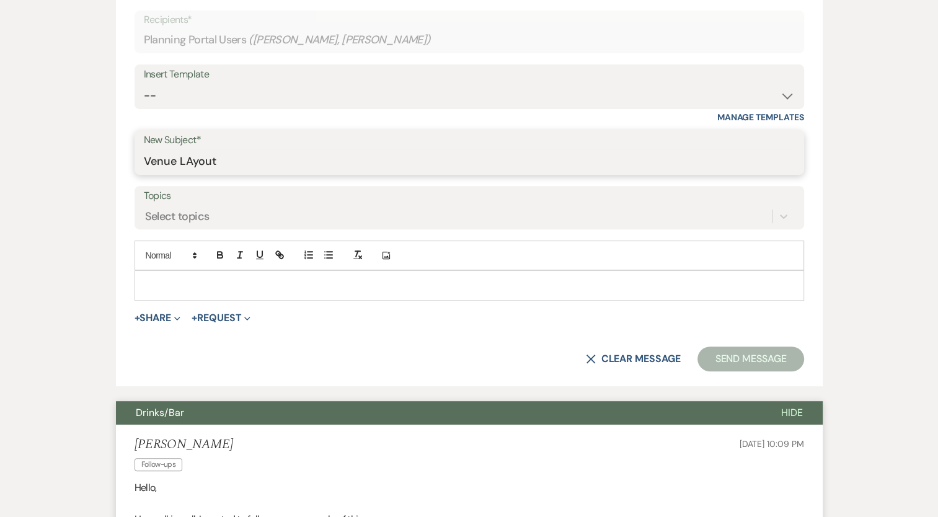
scroll to position [558, 0]
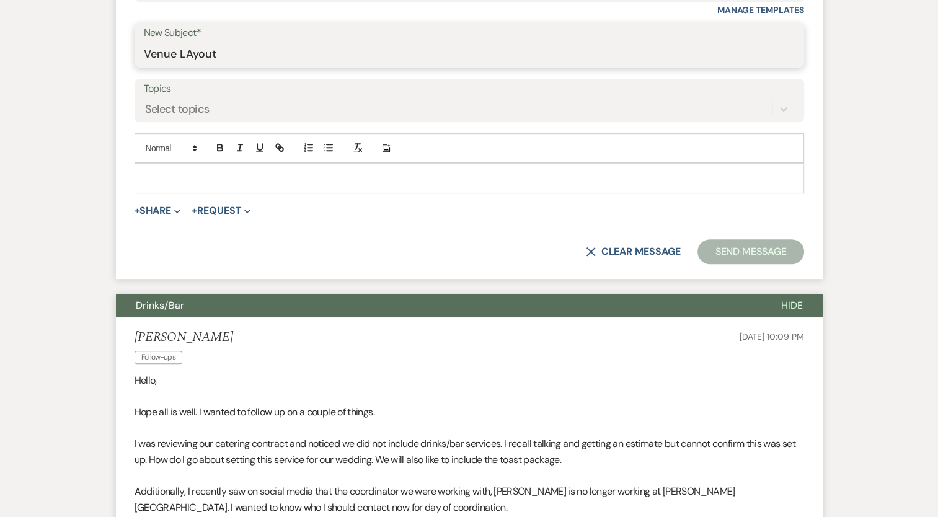
type input "Venue LAyout"
click at [196, 175] on p at bounding box center [469, 178] width 650 height 14
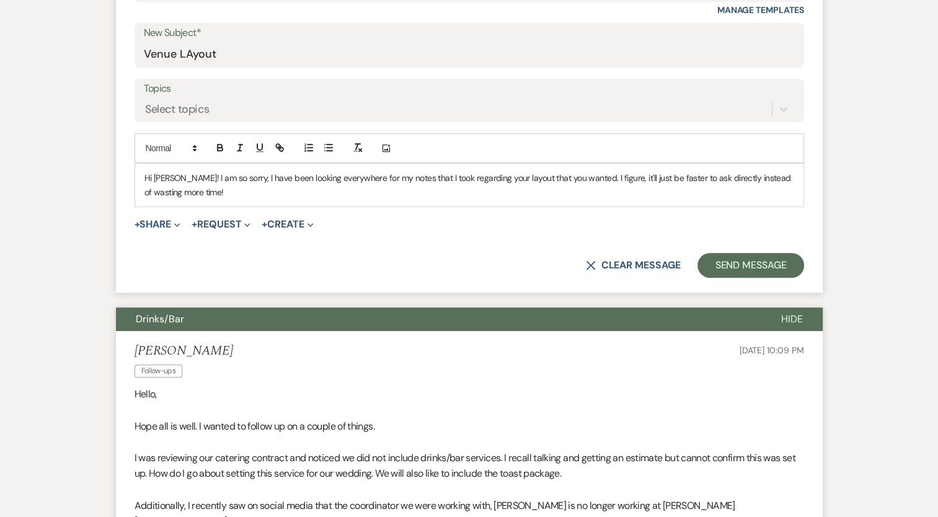
click at [205, 195] on p "Hi [PERSON_NAME]! I am so sorry, I have been looking everywhere for my notes th…" at bounding box center [469, 185] width 650 height 28
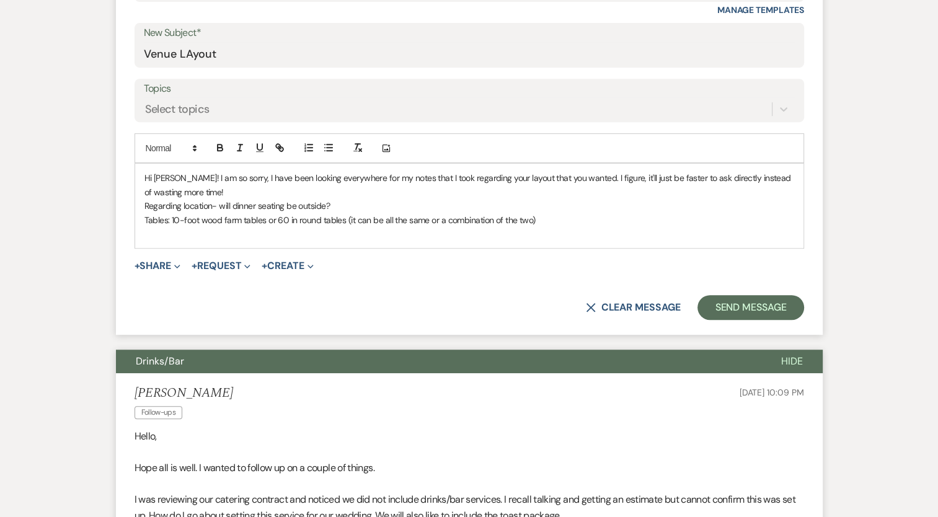
click at [161, 239] on p at bounding box center [469, 234] width 650 height 14
drag, startPoint x: 212, startPoint y: 207, endPoint x: 144, endPoint y: 205, distance: 68.3
click at [144, 205] on p "Regarding location- will dinner seating be outside?" at bounding box center [469, 206] width 650 height 14
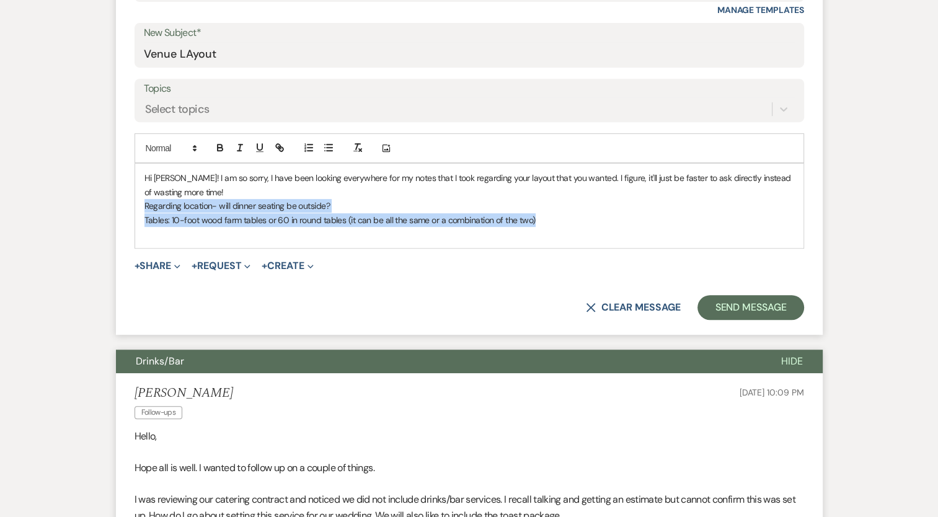
drag, startPoint x: 541, startPoint y: 222, endPoint x: 139, endPoint y: 208, distance: 402.7
click at [140, 210] on div "Hi [PERSON_NAME]! I am so sorry, I have been looking everywhere for my notes th…" at bounding box center [469, 206] width 669 height 84
click at [323, 151] on icon "button" at bounding box center [328, 147] width 11 height 11
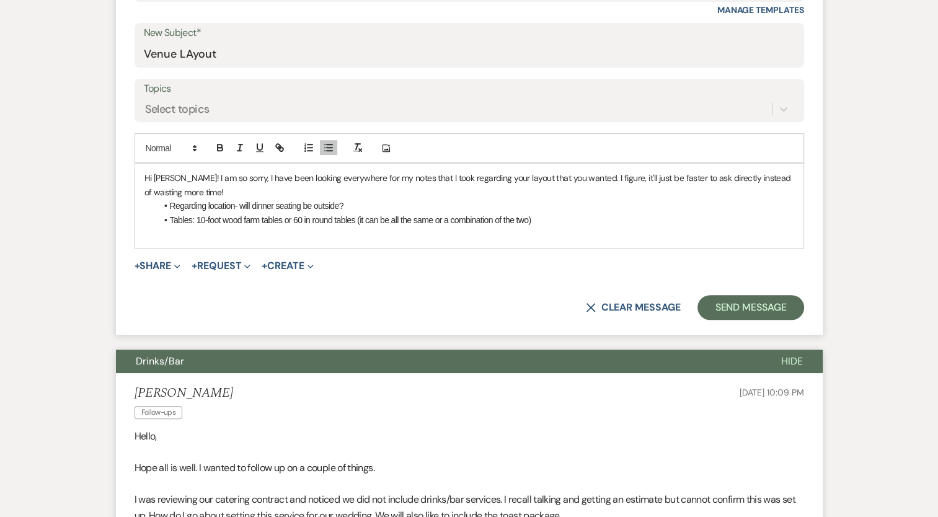
click at [550, 220] on li "Tables: 10-foot wood farm tables or 60 in round tables (it can be all the same …" at bounding box center [476, 220] width 638 height 14
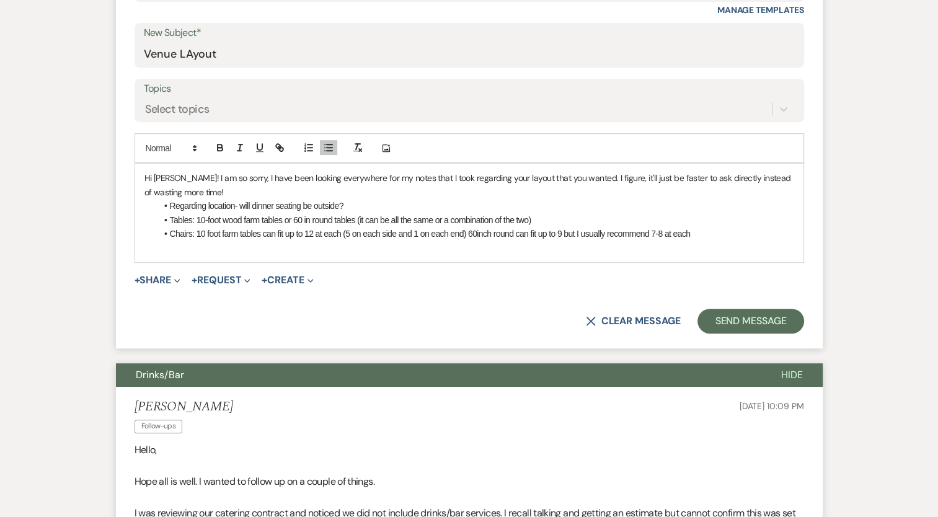
click at [706, 234] on li "Chairs: 10 foot farm tables can fit up to 12 at each (5 on each side and 1 on e…" at bounding box center [476, 234] width 638 height 14
drag, startPoint x: 287, startPoint y: 234, endPoint x: 342, endPoint y: 233, distance: 55.2
click at [342, 233] on li "Chairs: 10-foot farm tables can fit up to 12 at each (5 on each side and 1 on e…" at bounding box center [476, 234] width 638 height 14
drag, startPoint x: 234, startPoint y: 207, endPoint x: 167, endPoint y: 201, distance: 67.2
click at [167, 201] on li "Regarding location- will dinner seating be outside?" at bounding box center [476, 206] width 638 height 14
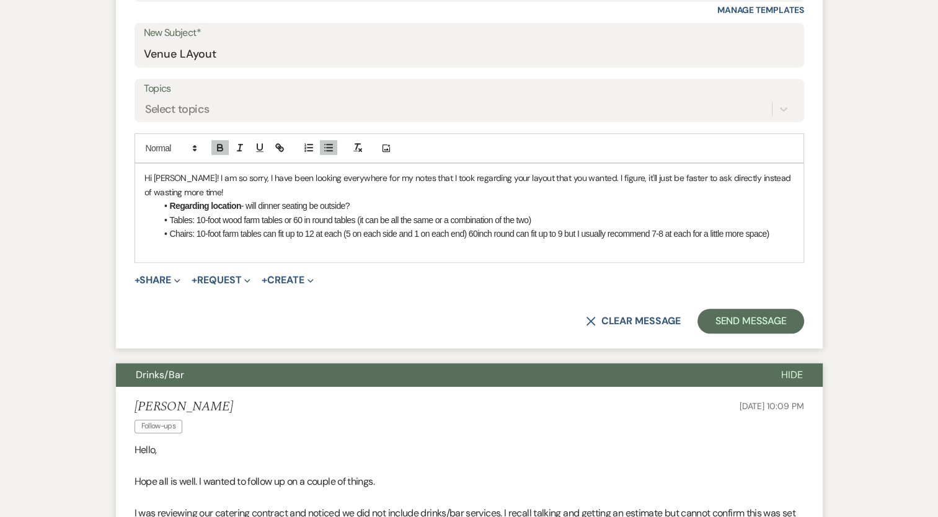
click at [189, 219] on li "Tables: 10-foot wood farm tables or 60 in round tables (it can be all the same …" at bounding box center [476, 220] width 638 height 14
click at [176, 236] on li "Chairs: 10-foot farm tables can fit up to 12 at each (5 on each side and 1 on e…" at bounding box center [476, 234] width 638 height 14
click at [249, 229] on li "Chairs : 10-foot farm tables can fit up to 12 at each (5 on each side and 1 on …" at bounding box center [476, 234] width 638 height 14
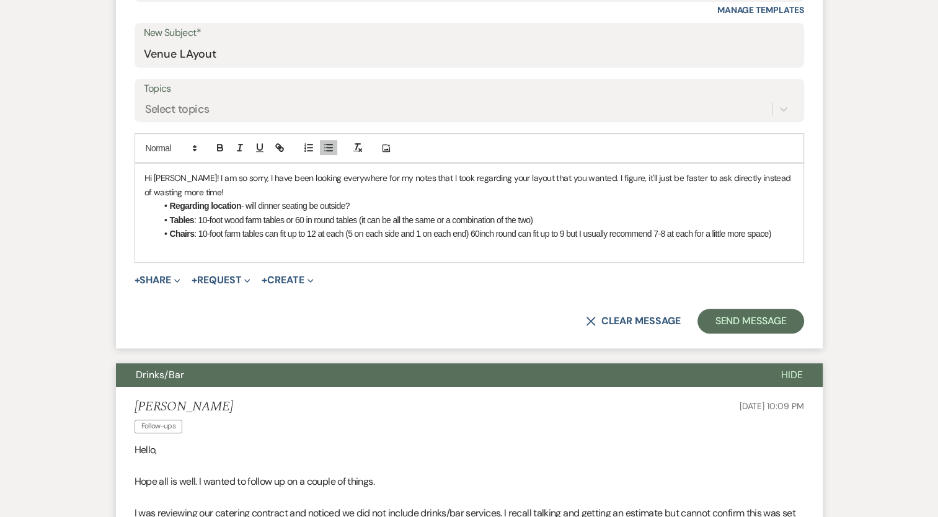
click at [779, 229] on li "Chairs : 10-foot farm tables can fit up to 12 at each (5 on each side and 1 on …" at bounding box center [476, 234] width 638 height 14
click at [149, 250] on p at bounding box center [469, 248] width 650 height 14
click at [171, 179] on p "Hi [PERSON_NAME]! I am so sorry, I have been looking everywhere for my notes th…" at bounding box center [469, 185] width 650 height 28
drag, startPoint x: 567, startPoint y: 175, endPoint x: 506, endPoint y: 177, distance: 60.8
click at [506, 177] on p "Hi [PERSON_NAME]! I am so sorry, I have been looking everywhere for my notes th…" at bounding box center [469, 185] width 650 height 28
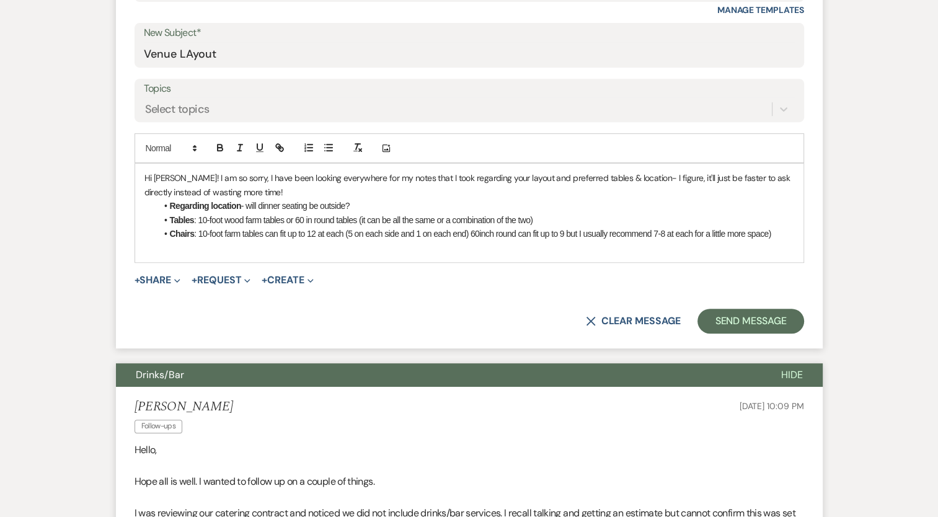
click at [172, 255] on div "Hi [PERSON_NAME]! I am so sorry, I have been looking everywhere for my notes th…" at bounding box center [469, 213] width 669 height 98
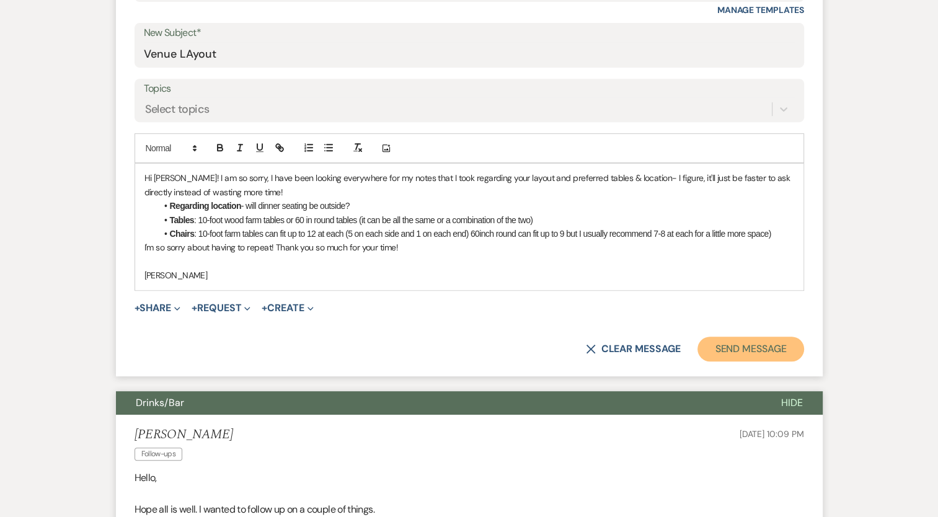
click at [743, 349] on button "Send Message" at bounding box center [751, 349] width 106 height 25
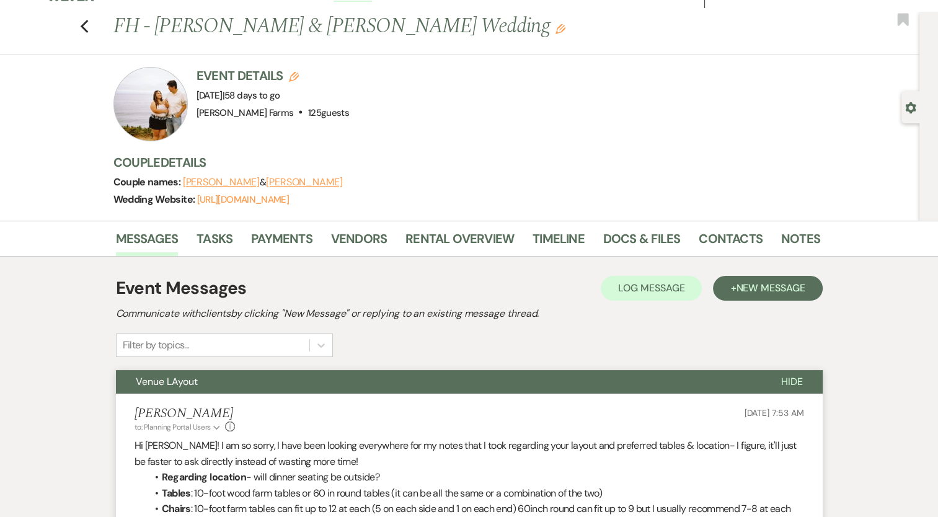
scroll to position [0, 0]
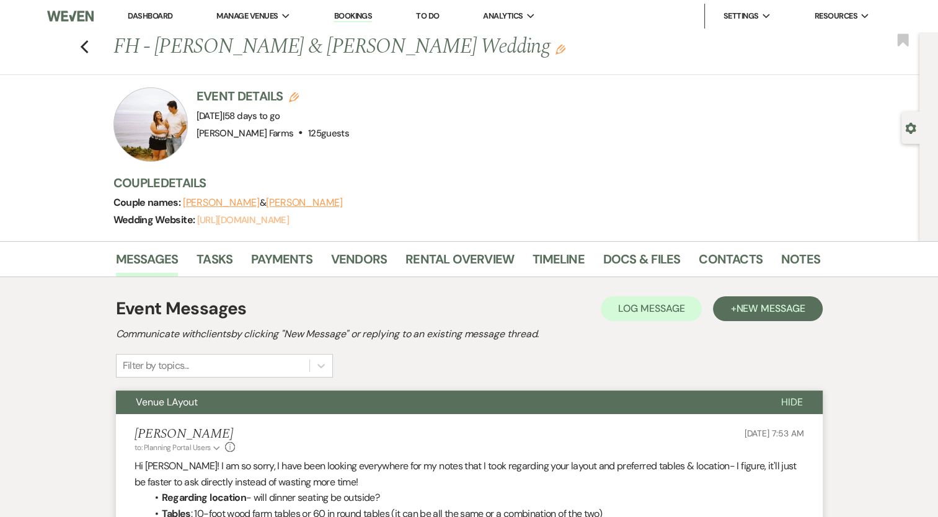
click at [289, 218] on link "[URL][DOMAIN_NAME]" at bounding box center [243, 220] width 92 height 12
click at [247, 51] on h1 "FH - [PERSON_NAME] & [PERSON_NAME] Wedding Edit" at bounding box center [391, 47] width 556 height 30
copy h1 "[PERSON_NAME]"
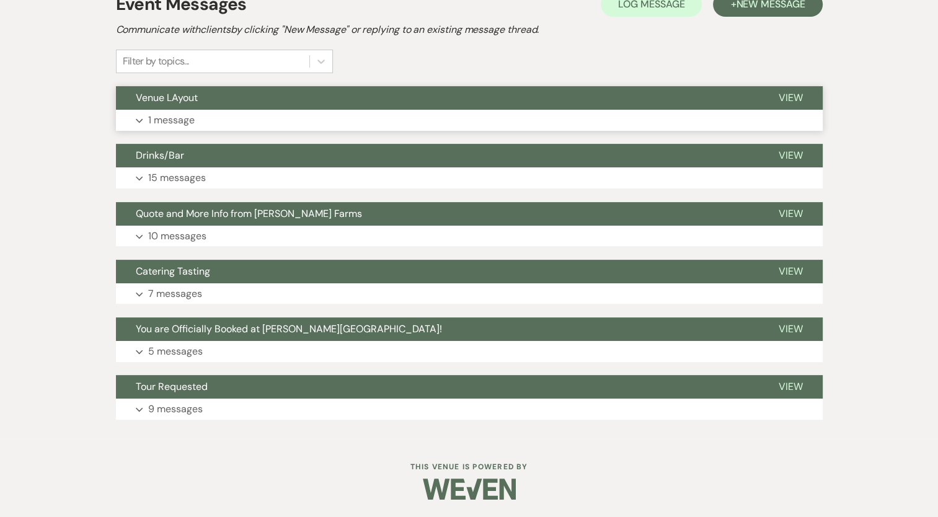
click at [177, 118] on p "1 message" at bounding box center [171, 120] width 47 height 16
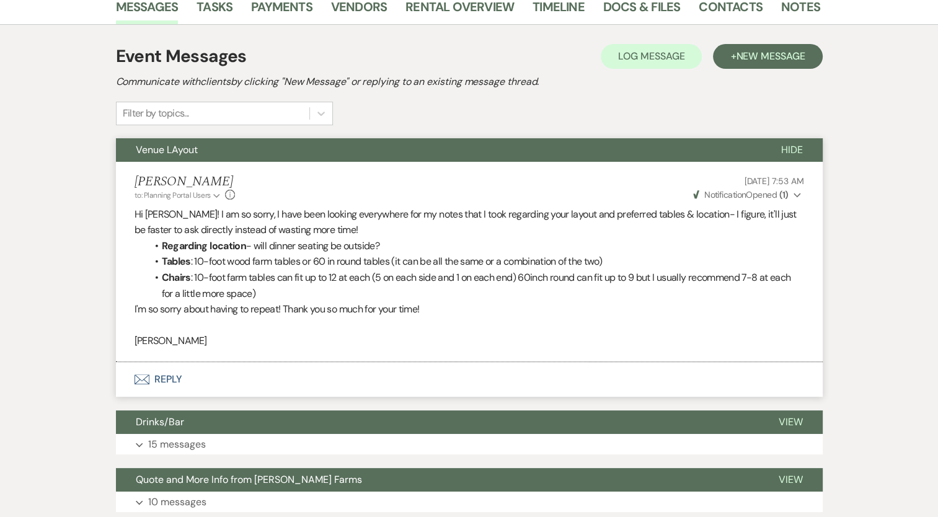
scroll to position [180, 0]
